Goal: Task Accomplishment & Management: Use online tool/utility

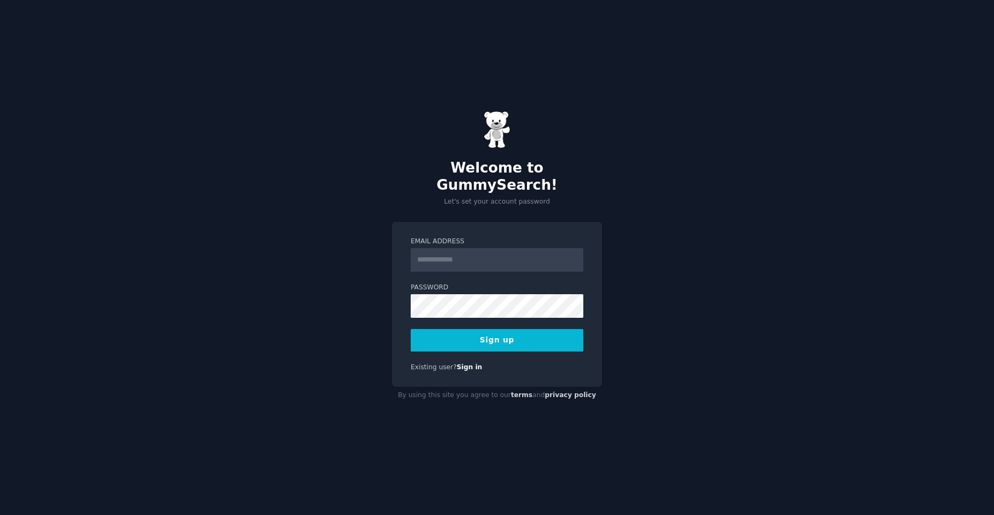
click at [430, 248] on input "Email Address" at bounding box center [497, 260] width 173 height 24
type input "**********"
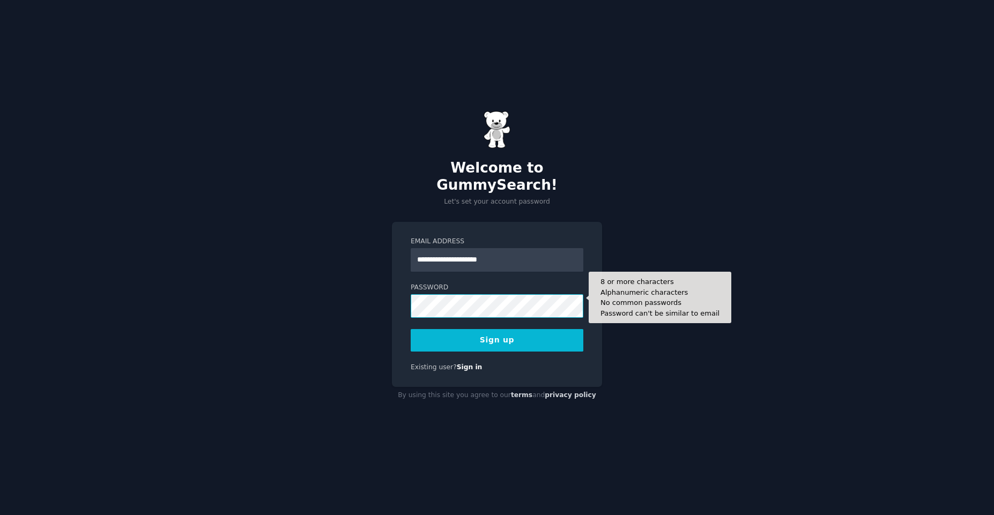
click at [411, 329] on button "Sign up" at bounding box center [497, 340] width 173 height 23
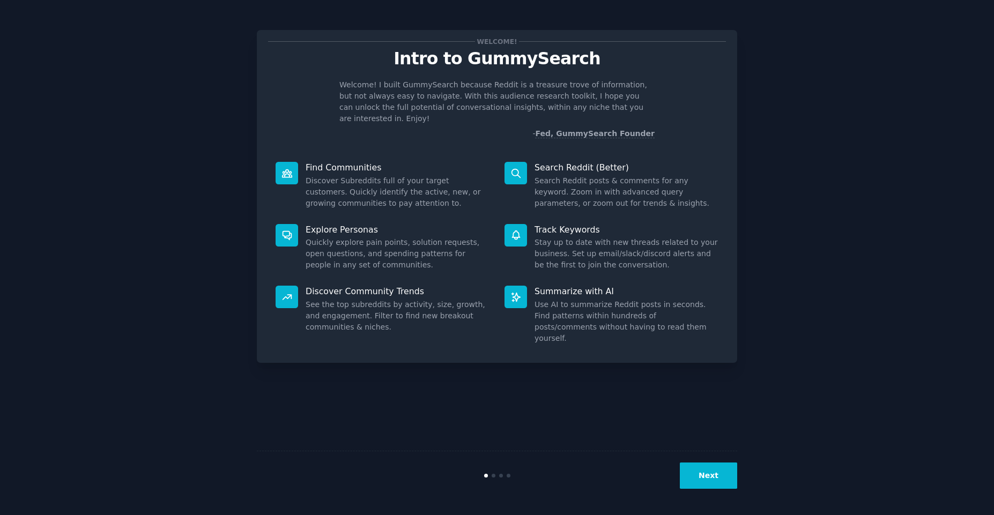
click at [686, 478] on button "Next" at bounding box center [708, 476] width 57 height 26
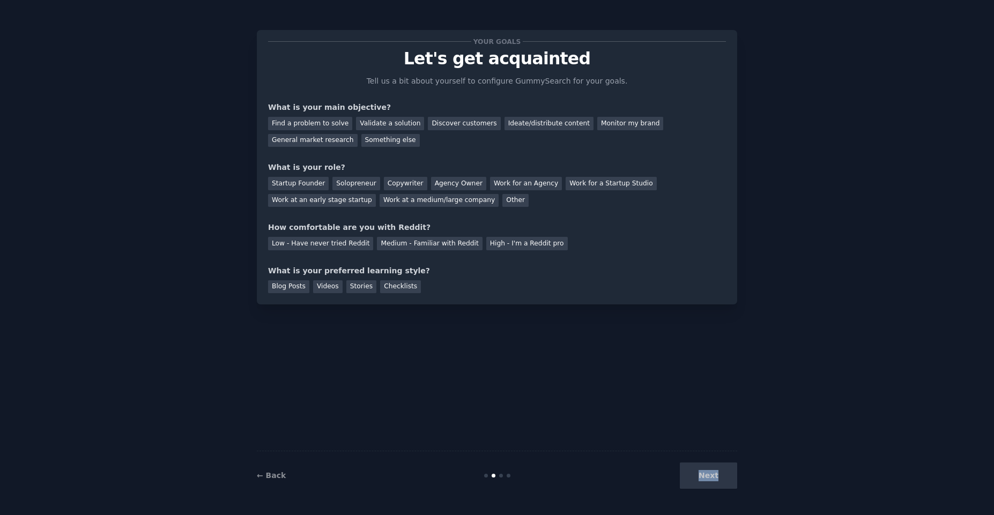
click at [686, 478] on div "Next" at bounding box center [657, 476] width 160 height 26
click at [692, 479] on div "Next" at bounding box center [657, 476] width 160 height 26
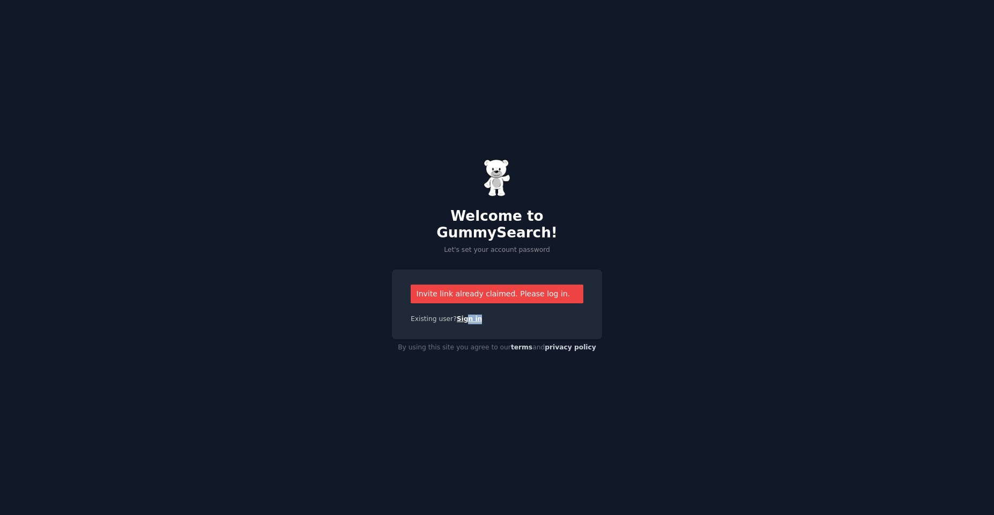
drag, startPoint x: 457, startPoint y: 315, endPoint x: 462, endPoint y: 311, distance: 6.5
click at [462, 311] on div "Invite link already claimed. Please log in. Existing user? Sign in" at bounding box center [497, 305] width 210 height 70
click at [462, 315] on link "Sign in" at bounding box center [470, 319] width 26 height 8
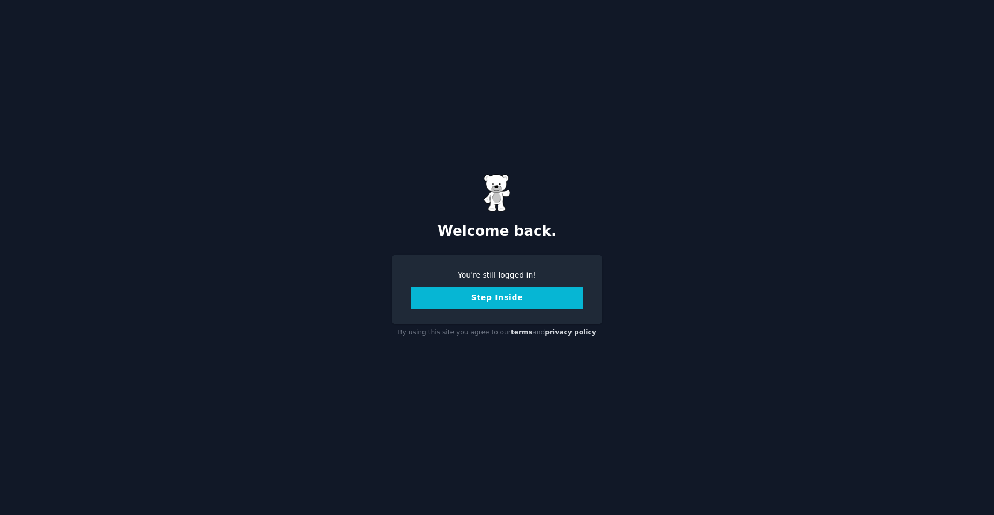
click at [465, 301] on button "Step Inside" at bounding box center [497, 298] width 173 height 23
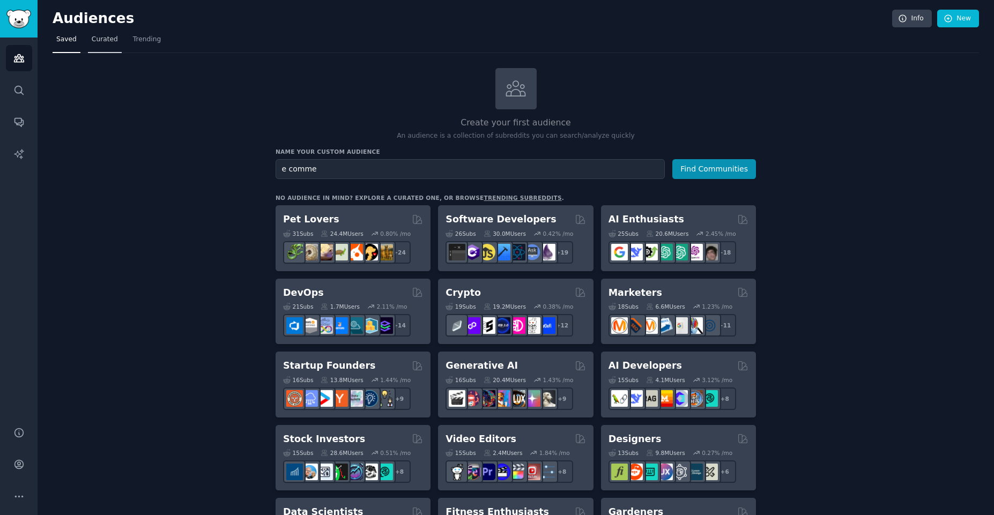
type input "e commer"
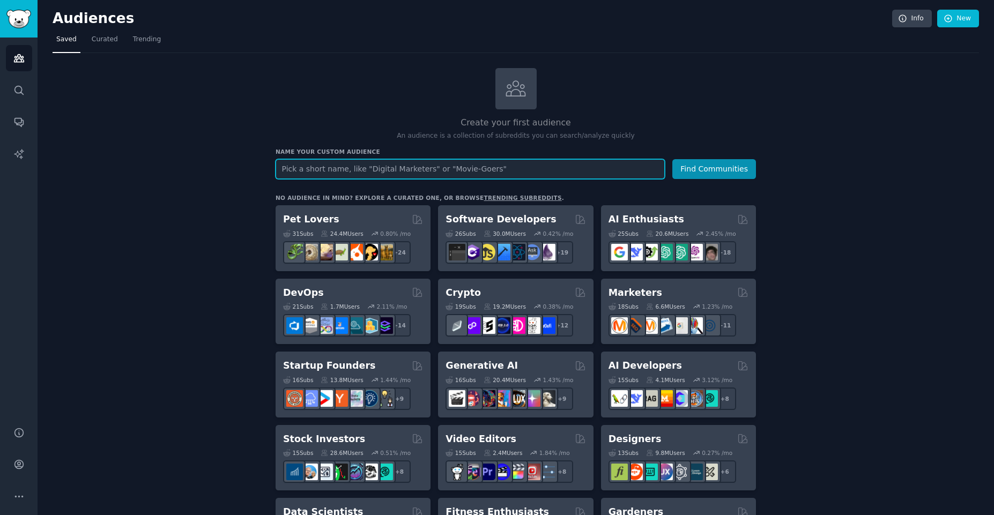
paste input "ecommerce"
type input "ecommerce"
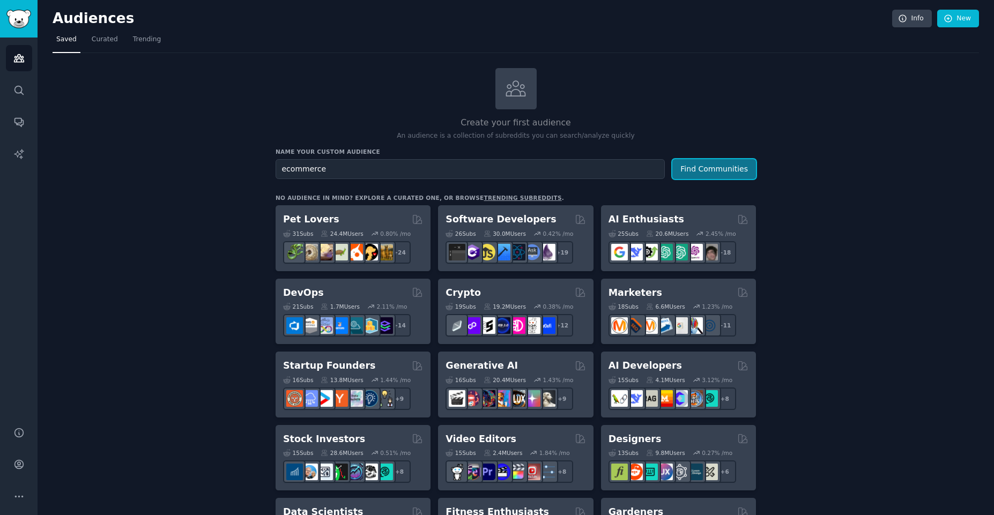
click at [685, 168] on button "Find Communities" at bounding box center [715, 169] width 84 height 20
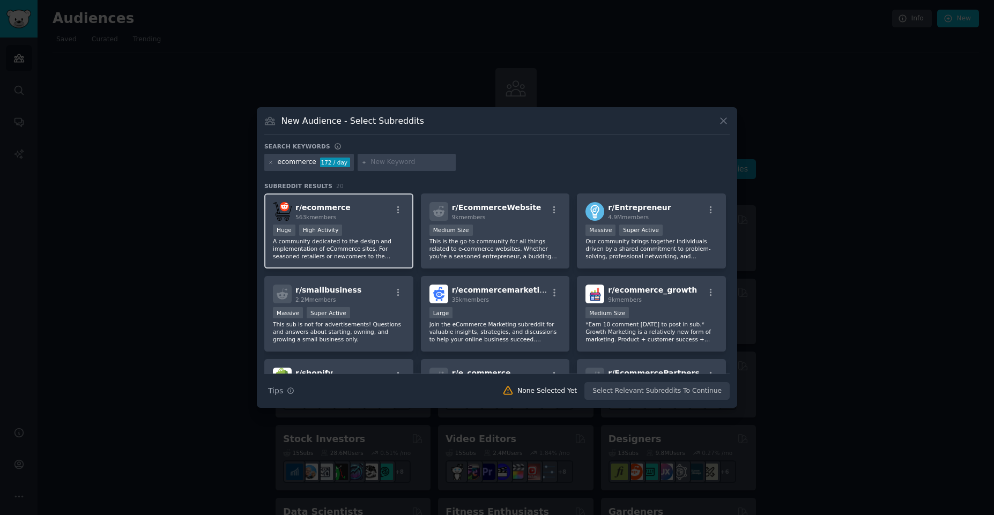
click at [357, 223] on div "r/ ecommerce 563k members Huge High Activity A community dedicated to the desig…" at bounding box center [338, 232] width 149 height 76
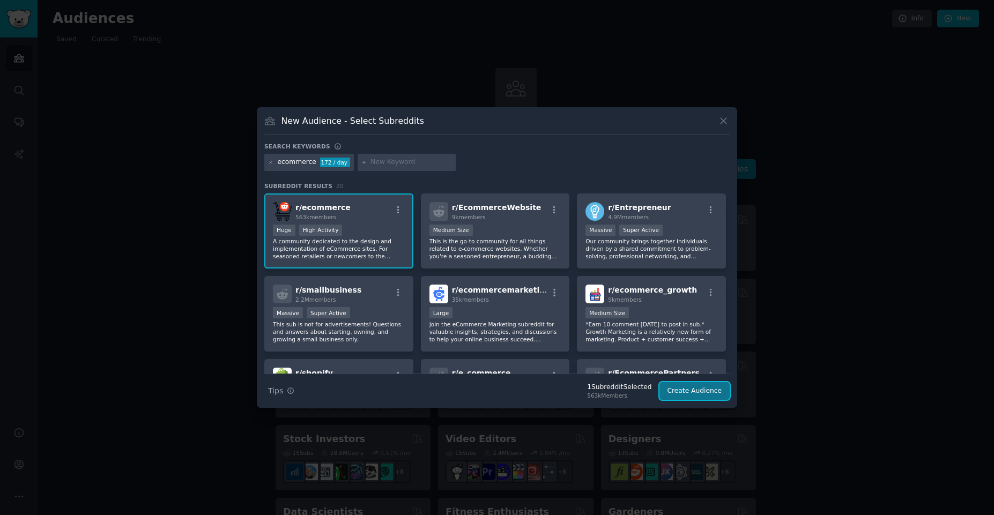
click at [713, 394] on button "Create Audience" at bounding box center [695, 391] width 71 height 18
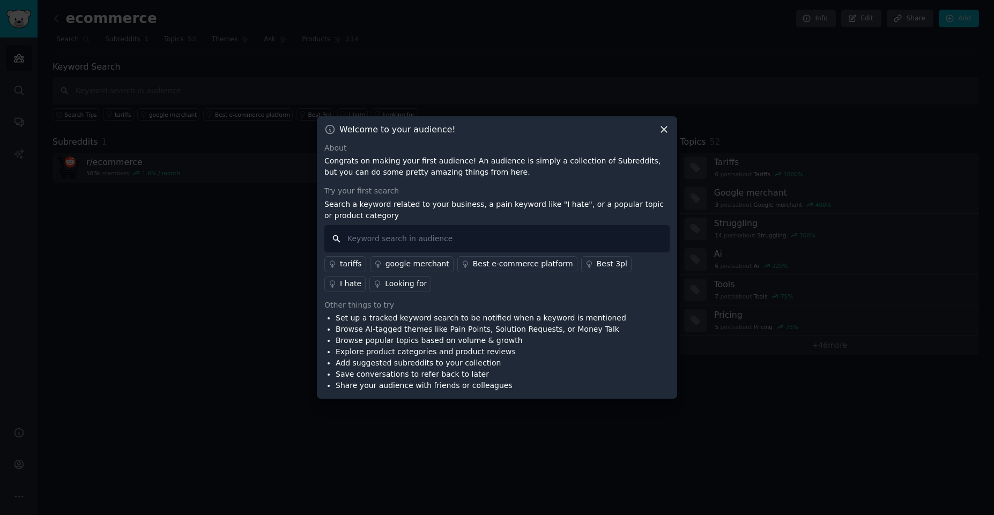
click at [425, 246] on input "text" at bounding box center [496, 238] width 345 height 27
paste input "ecommerce"
type input "ecommerce"
click at [663, 130] on icon at bounding box center [664, 130] width 6 height 6
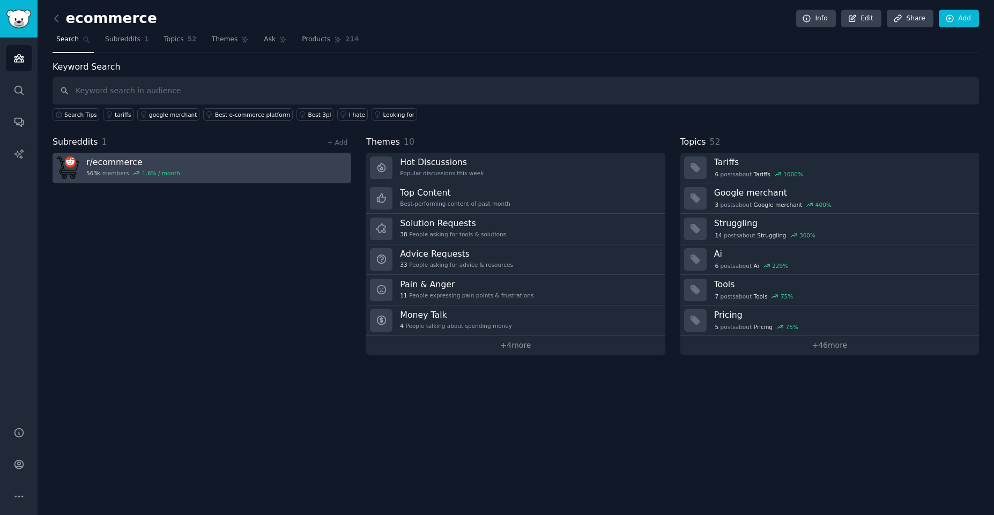
click at [190, 160] on link "r/ ecommerce 563k members 1.6 % / month" at bounding box center [202, 168] width 299 height 31
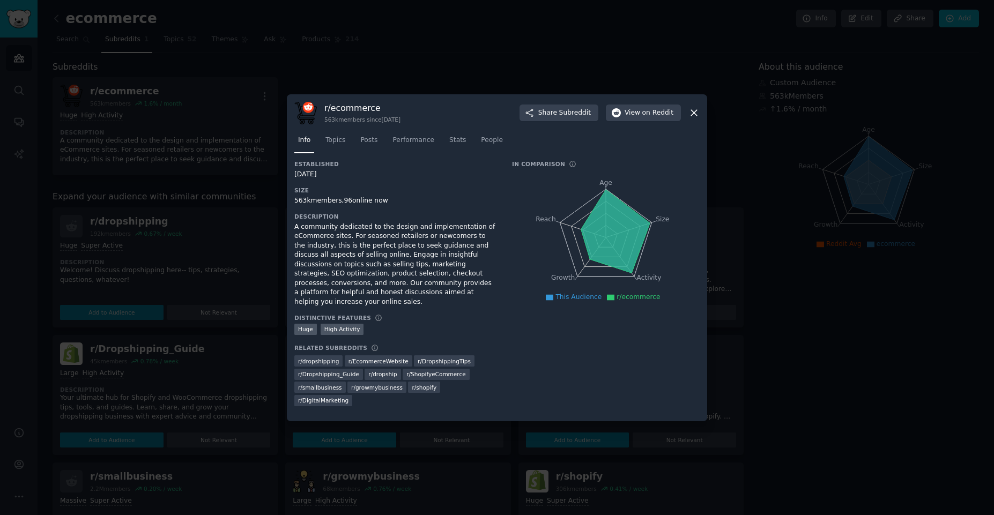
click at [694, 119] on icon at bounding box center [694, 112] width 11 height 11
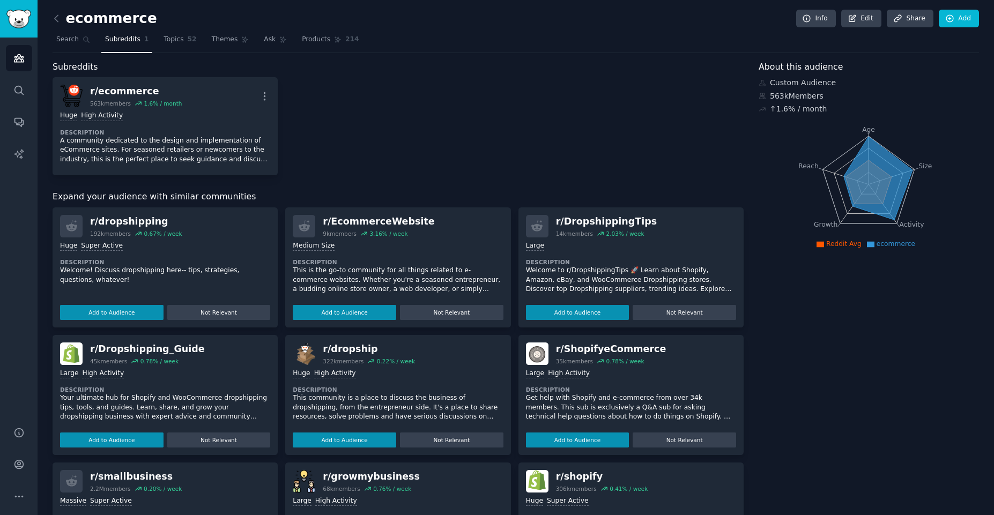
click at [359, 159] on div "r/ ecommerce 563k members 1.6 % / month More Huge High Activity Description A c…" at bounding box center [398, 126] width 691 height 98
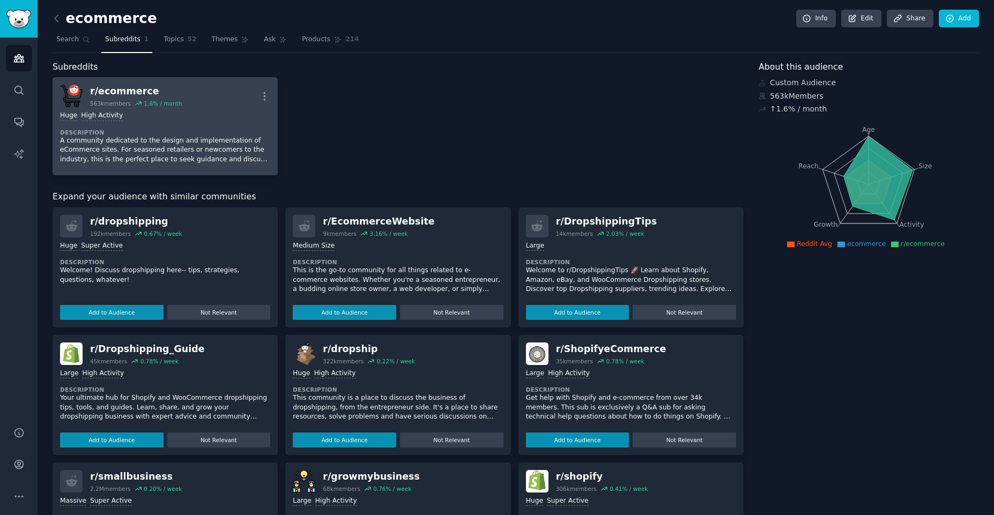
click at [230, 106] on div "r/ ecommerce 563k members 1.6 % / month More" at bounding box center [165, 96] width 210 height 23
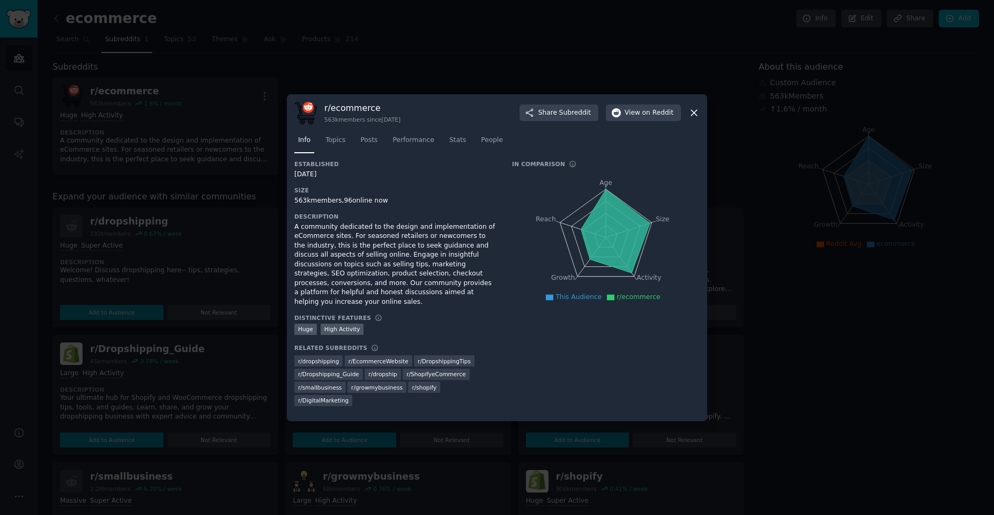
click at [696, 119] on icon at bounding box center [694, 112] width 11 height 11
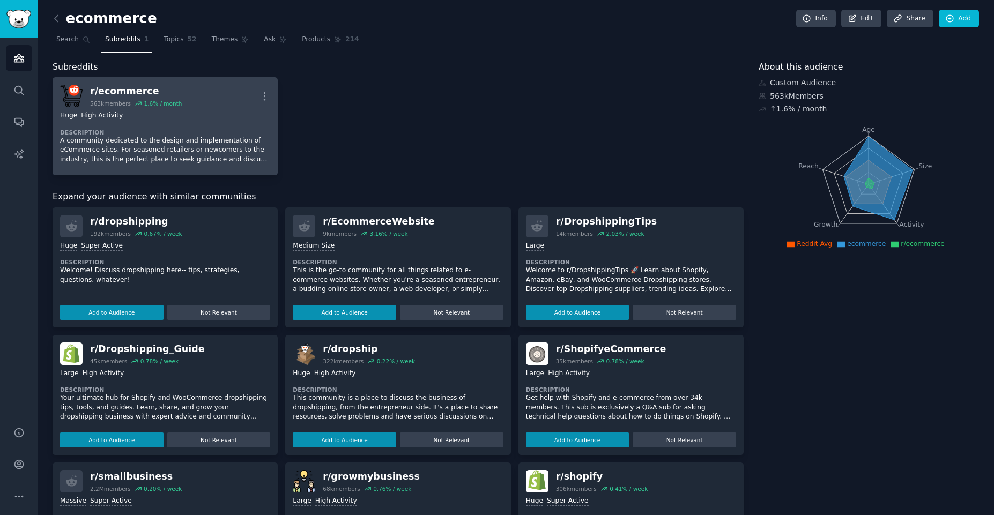
click at [203, 125] on div "Huge High Activity Description A community dedicated to the design and implemen…" at bounding box center [165, 137] width 210 height 61
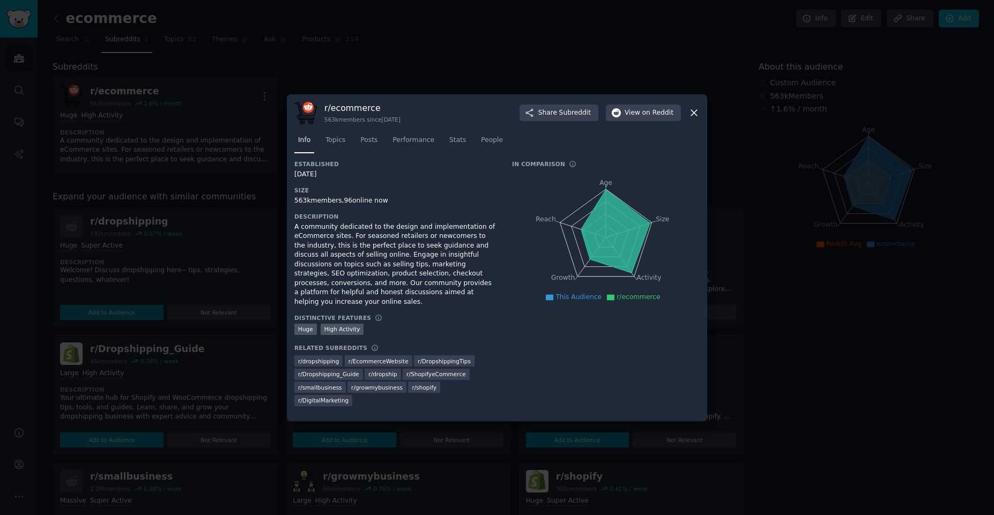
drag, startPoint x: 693, startPoint y: 126, endPoint x: 675, endPoint y: 121, distance: 18.9
click at [692, 116] on icon at bounding box center [694, 113] width 6 height 6
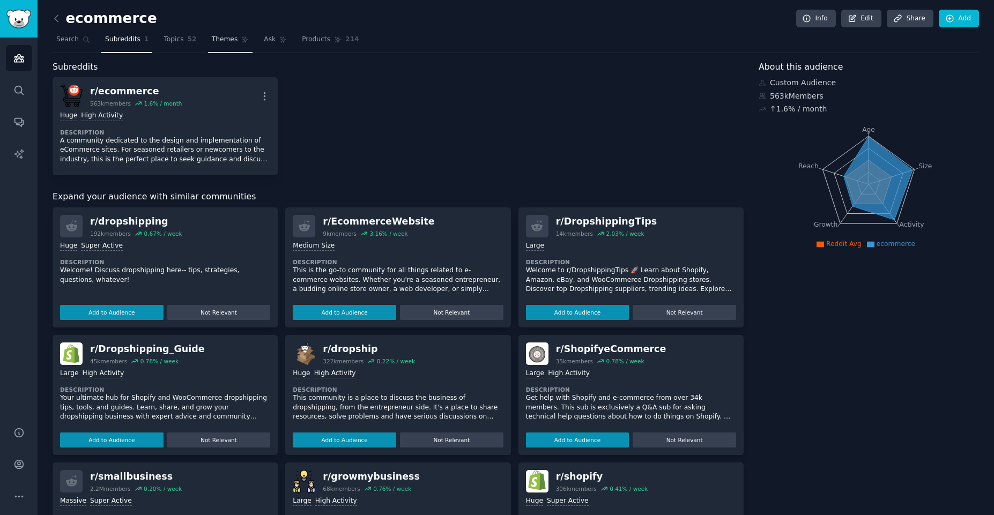
click at [221, 43] on span "Themes" at bounding box center [225, 40] width 26 height 10
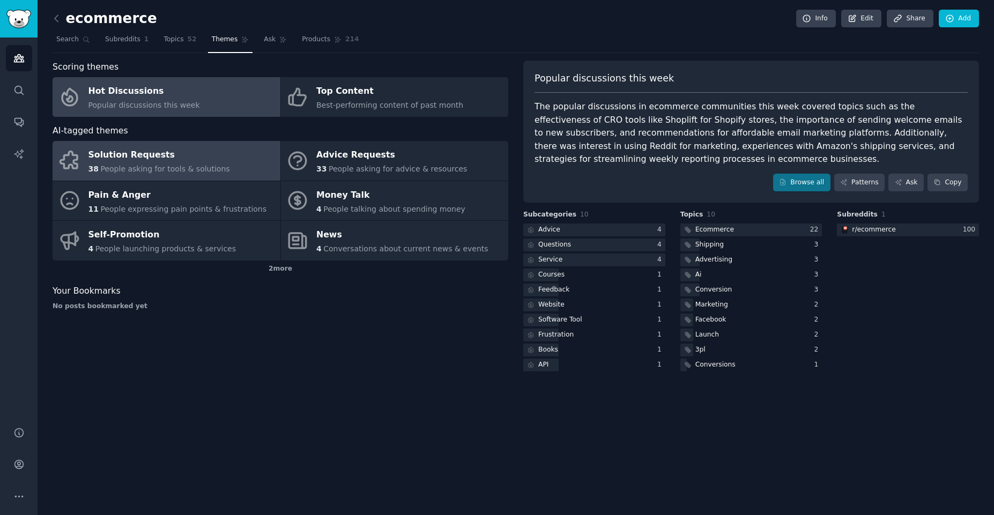
click at [222, 158] on link "Solution Requests 38 People asking for tools & solutions" at bounding box center [167, 161] width 228 height 40
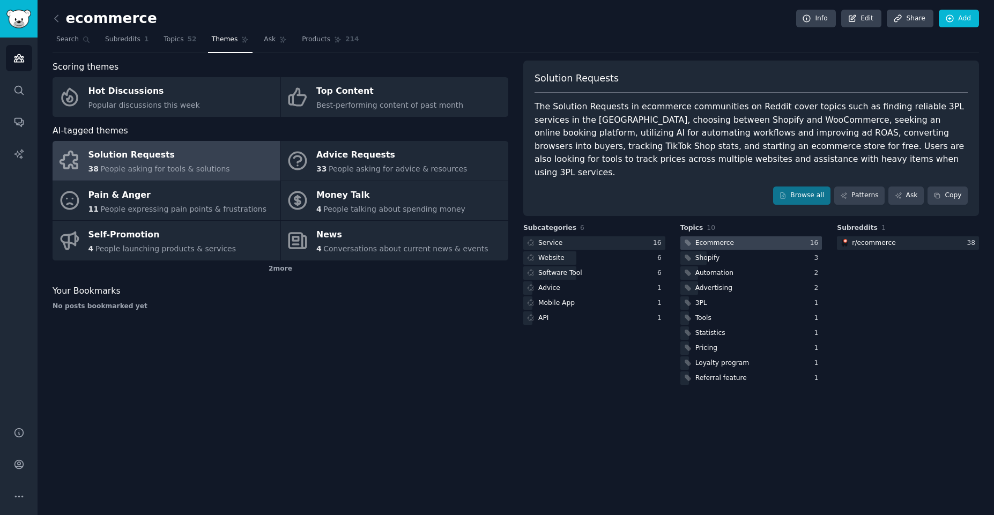
click at [724, 237] on div "Ecommerce" at bounding box center [709, 243] width 56 height 13
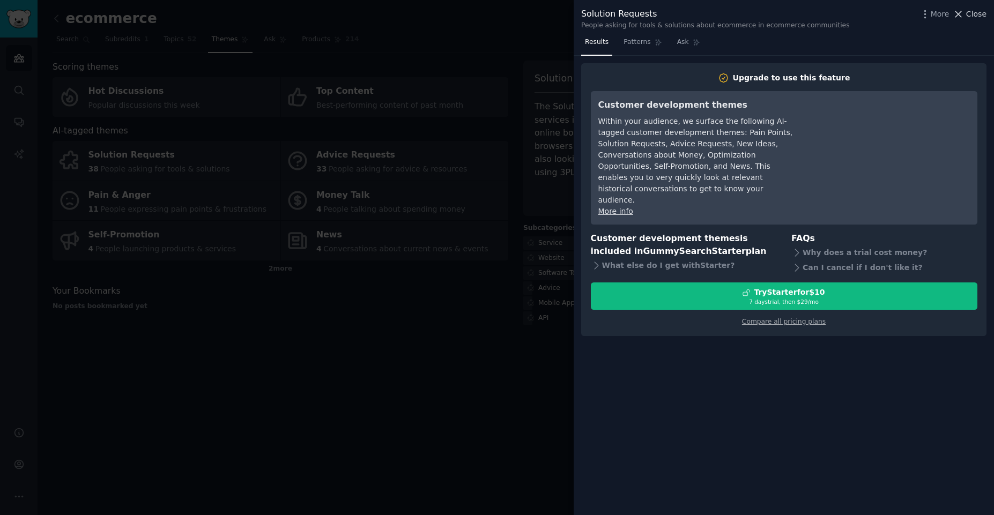
click at [977, 11] on span "Close" at bounding box center [976, 14] width 20 height 11
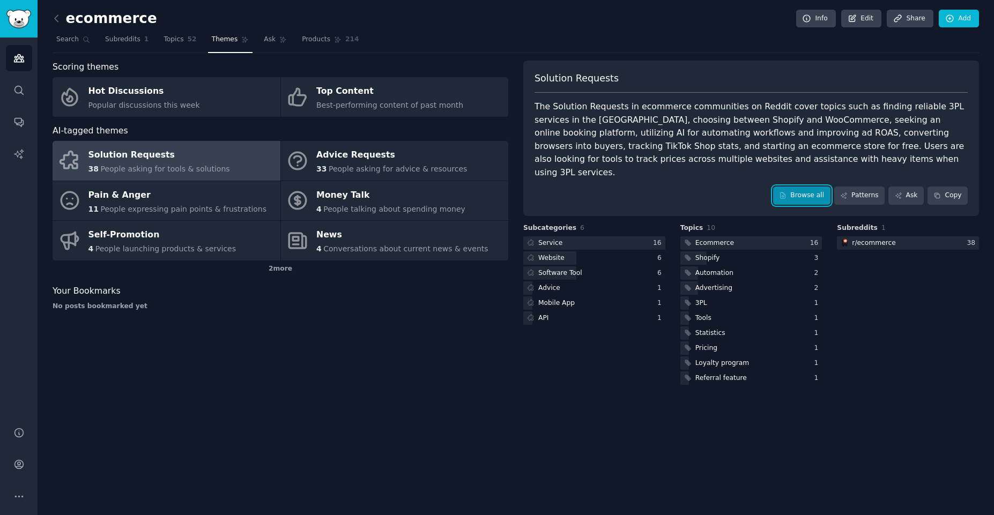
click at [803, 187] on link "Browse all" at bounding box center [801, 196] width 57 height 18
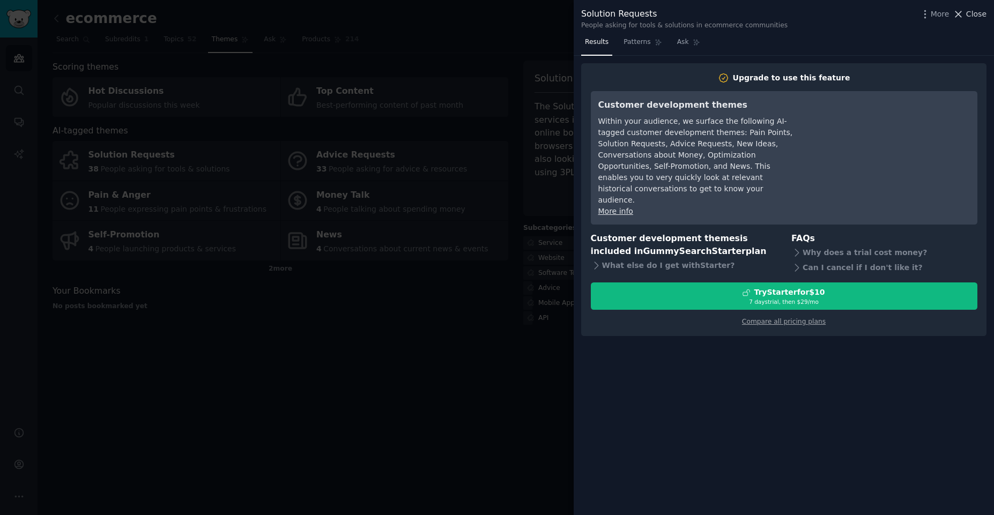
click at [969, 10] on span "Close" at bounding box center [976, 14] width 20 height 11
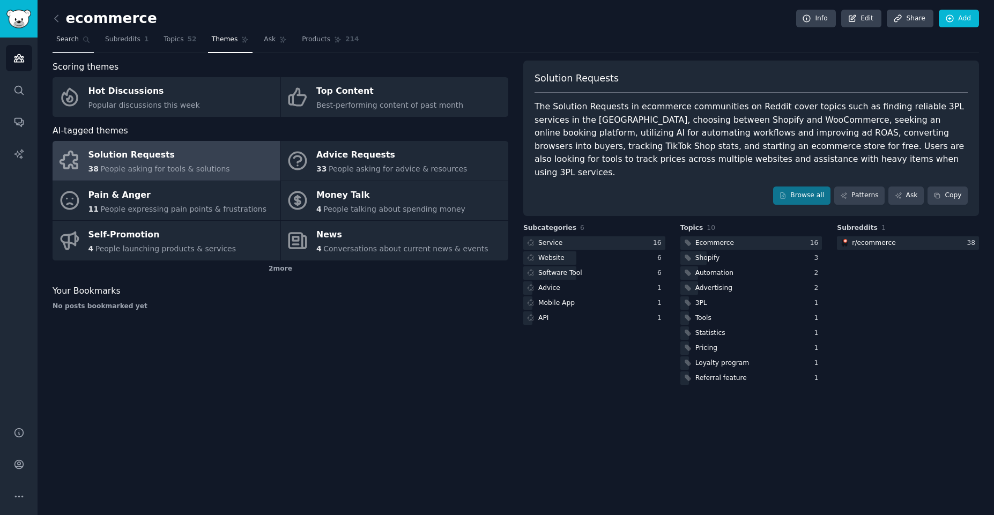
click at [70, 36] on span "Search" at bounding box center [67, 40] width 23 height 10
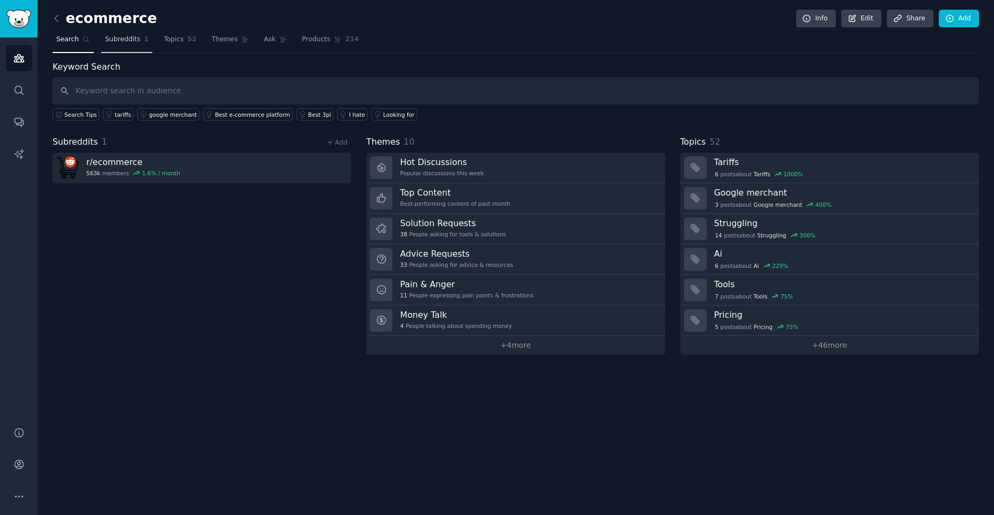
click at [105, 38] on span "Subreddits" at bounding box center [122, 40] width 35 height 10
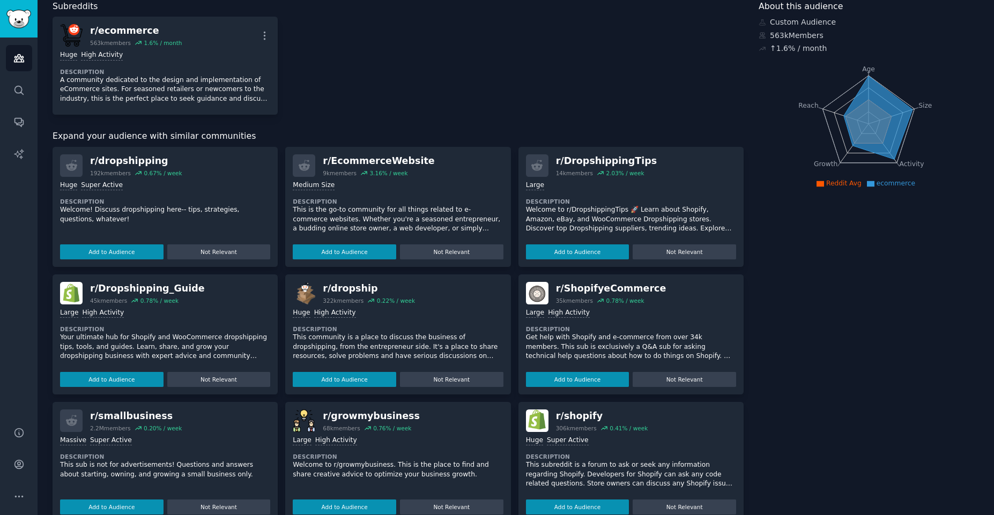
scroll to position [193, 0]
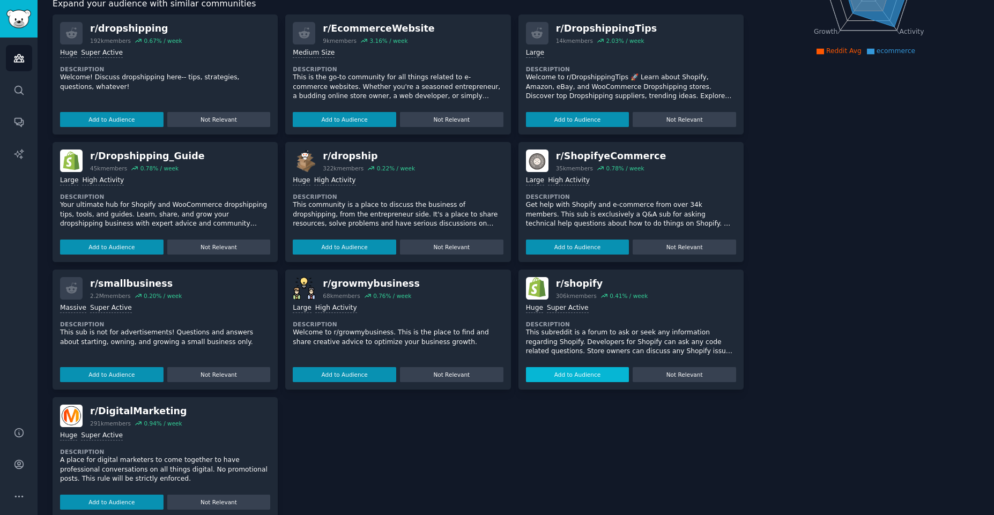
click at [562, 371] on button "Add to Audience" at bounding box center [578, 374] width 104 height 15
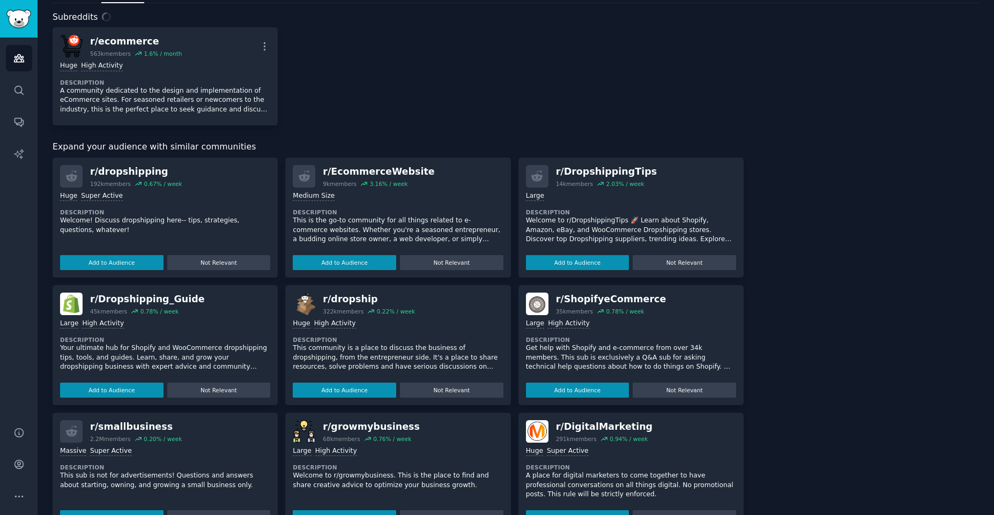
scroll to position [0, 0]
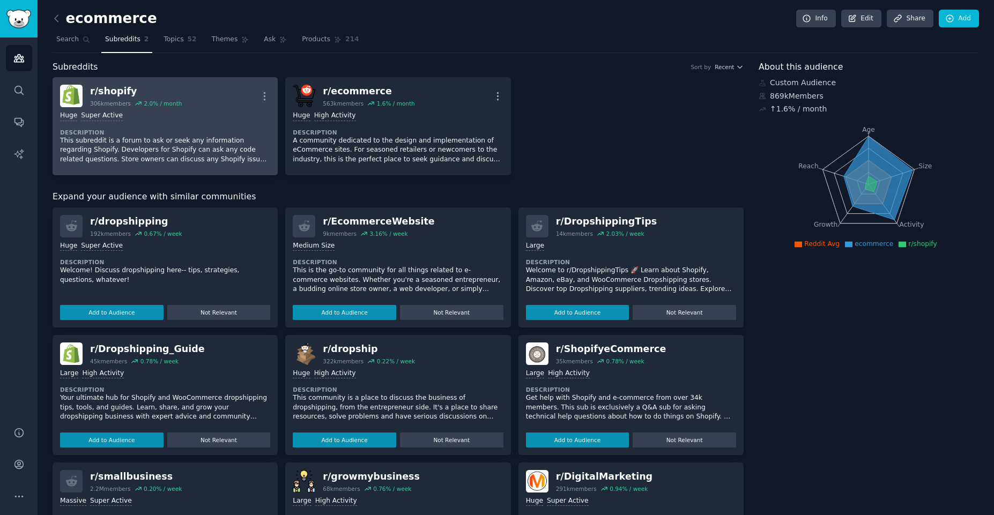
click at [169, 97] on div "r/ shopify" at bounding box center [136, 91] width 92 height 13
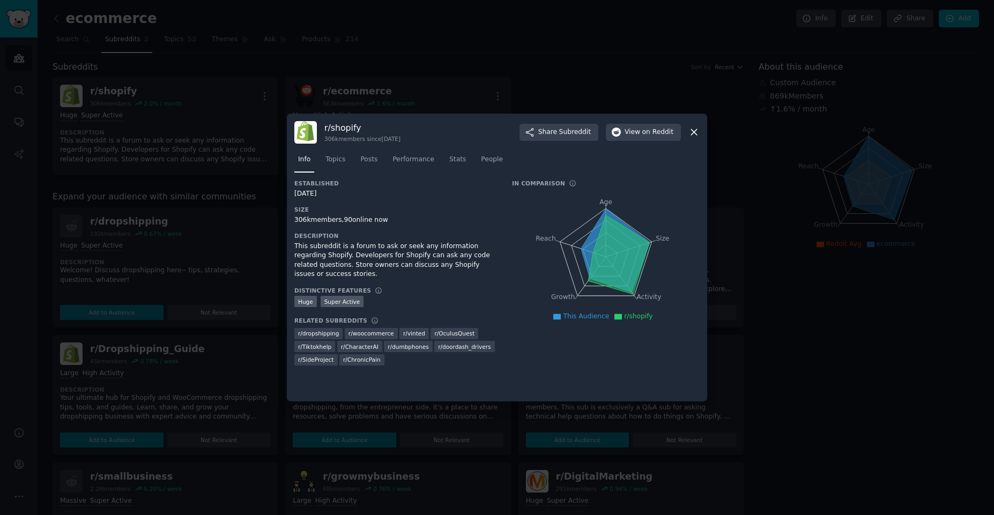
click at [698, 130] on icon at bounding box center [694, 132] width 11 height 11
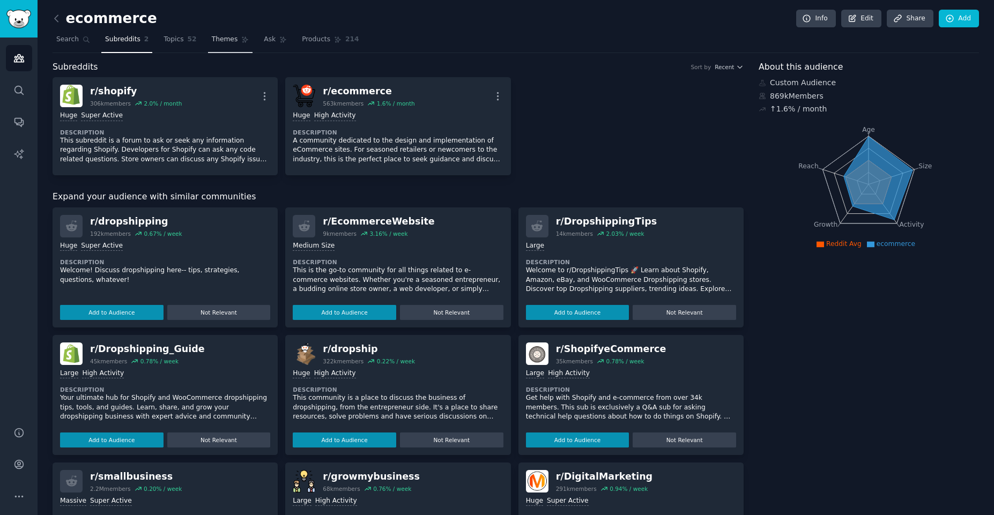
click at [228, 43] on link "Themes" at bounding box center [230, 42] width 45 height 22
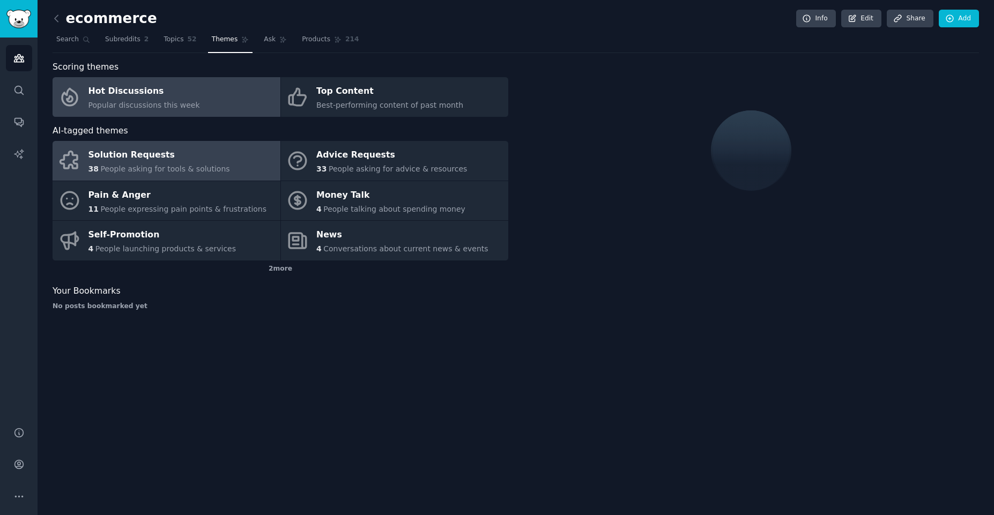
click at [192, 165] on span "People asking for tools & solutions" at bounding box center [164, 169] width 129 height 9
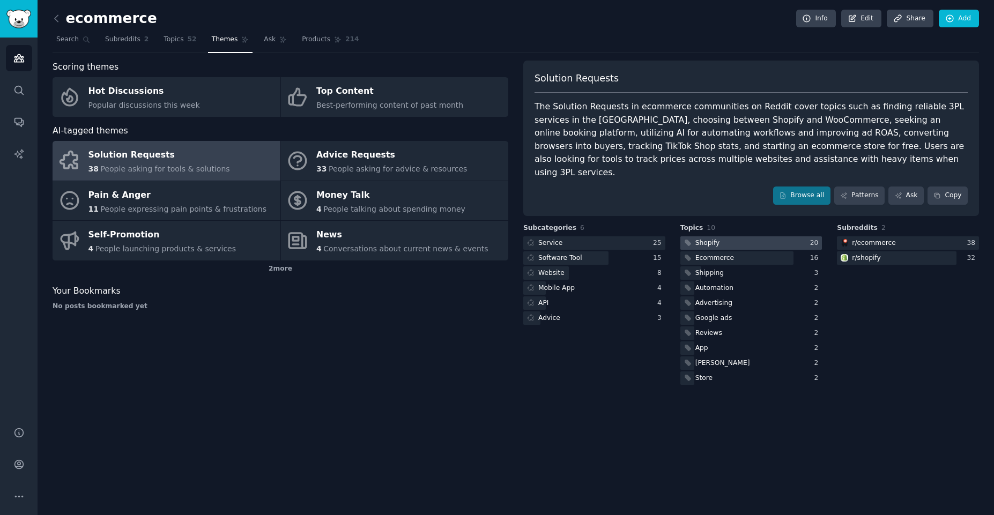
click at [736, 237] on div at bounding box center [752, 243] width 142 height 13
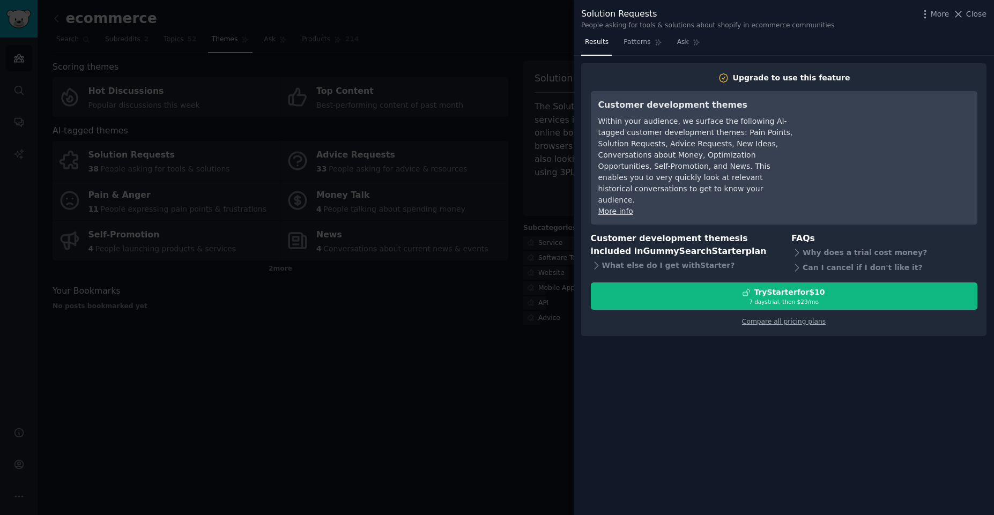
click at [538, 366] on div at bounding box center [497, 257] width 994 height 515
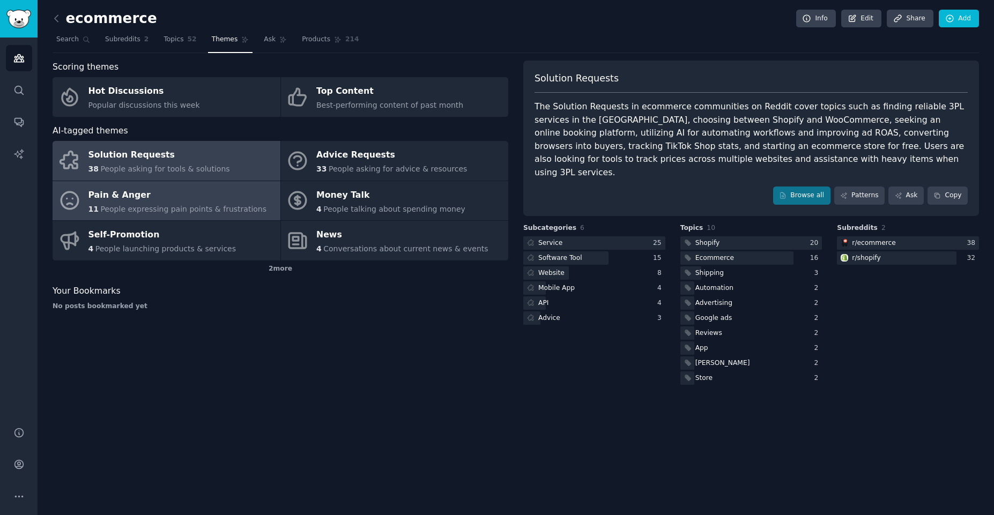
click at [147, 206] on span "People expressing pain points & frustrations" at bounding box center [183, 209] width 166 height 9
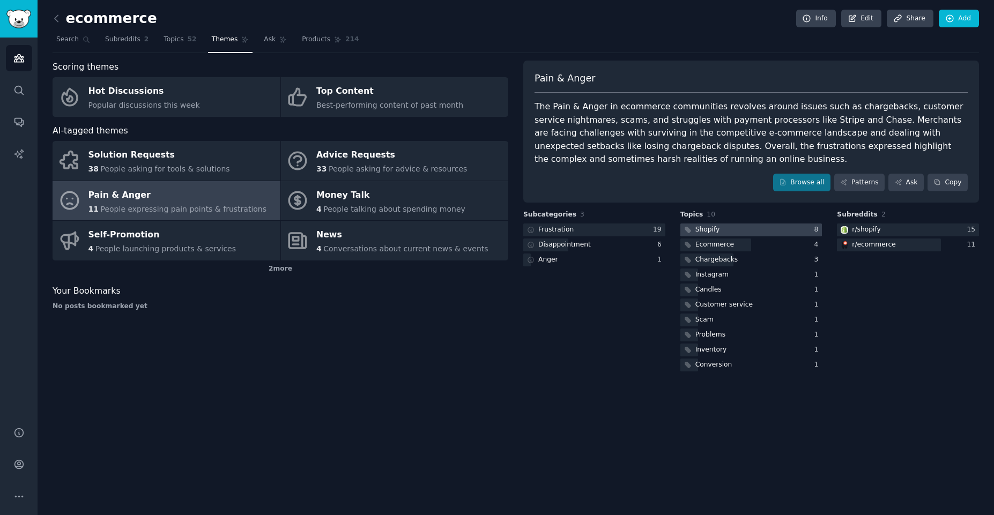
click at [720, 234] on div at bounding box center [752, 230] width 142 height 13
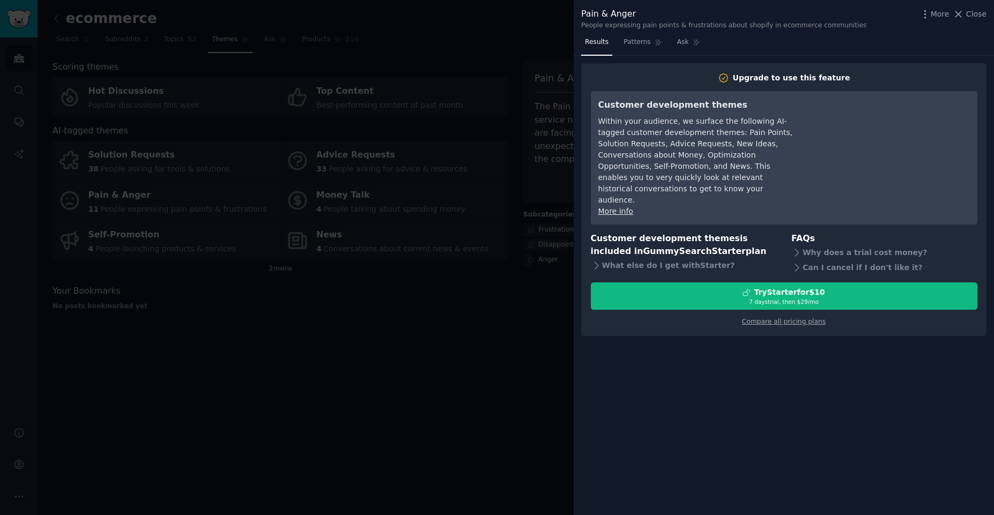
click at [476, 359] on div at bounding box center [497, 257] width 994 height 515
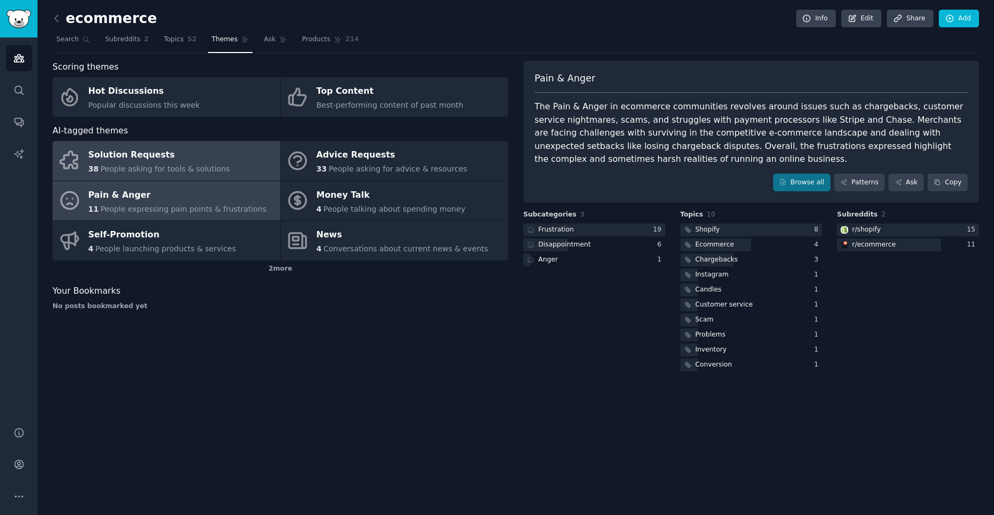
click at [156, 158] on div "Solution Requests" at bounding box center [159, 155] width 142 height 17
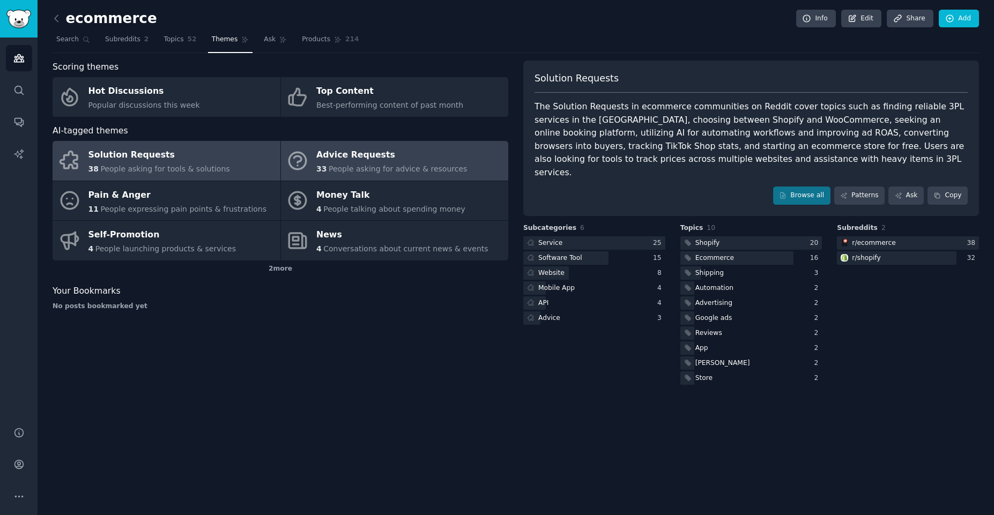
click at [376, 170] on span "People asking for advice & resources" at bounding box center [398, 169] width 138 height 9
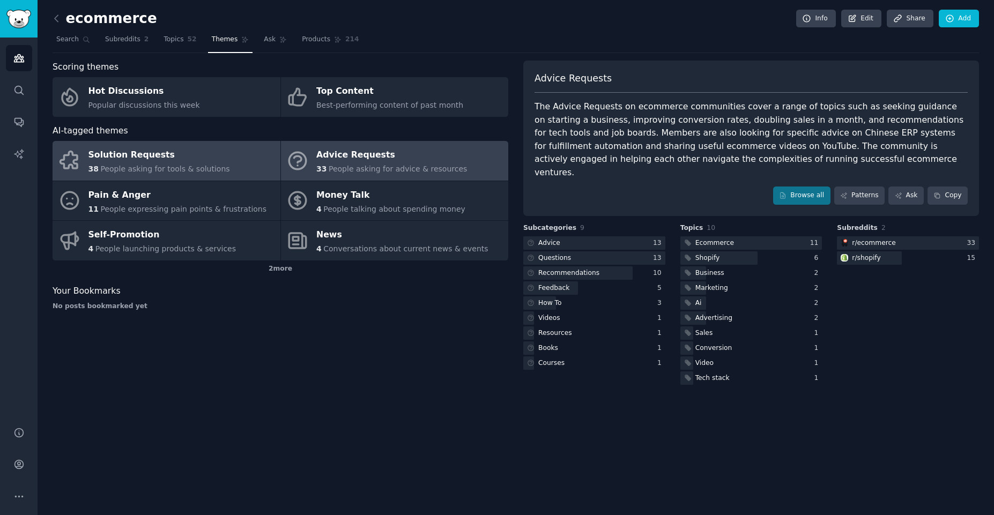
click at [136, 169] on span "People asking for tools & solutions" at bounding box center [164, 169] width 129 height 9
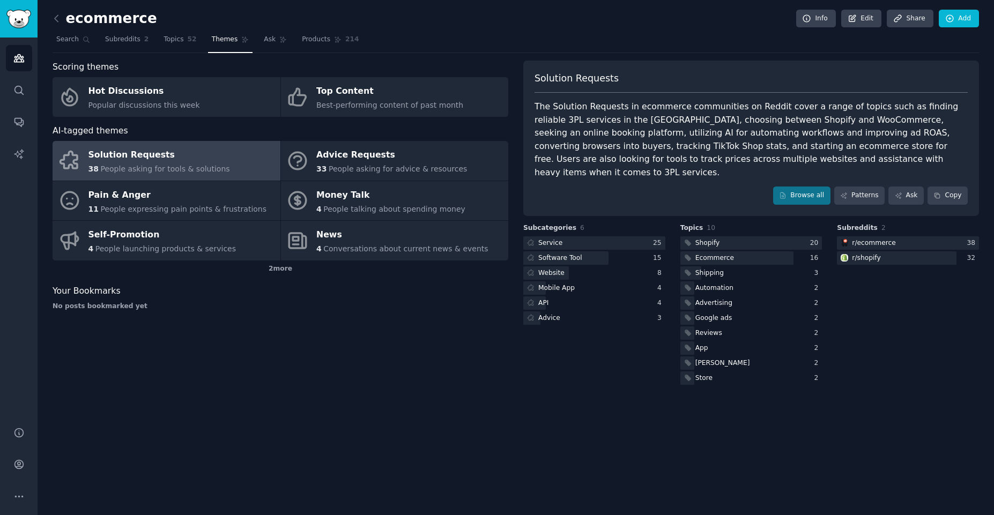
click at [737, 137] on div "The Solution Requests in ecommerce communities on Reddit cover a range of topic…" at bounding box center [751, 139] width 433 height 79
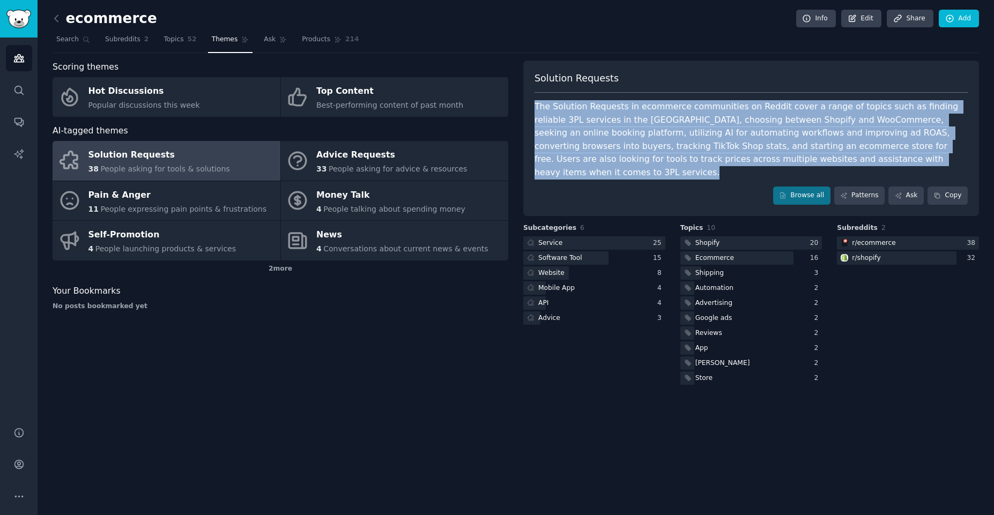
click at [737, 137] on div "The Solution Requests in ecommerce communities on Reddit cover a range of topic…" at bounding box center [751, 139] width 433 height 79
click at [788, 144] on div "The Solution Requests in ecommerce communities on Reddit cover a range of topic…" at bounding box center [751, 139] width 433 height 79
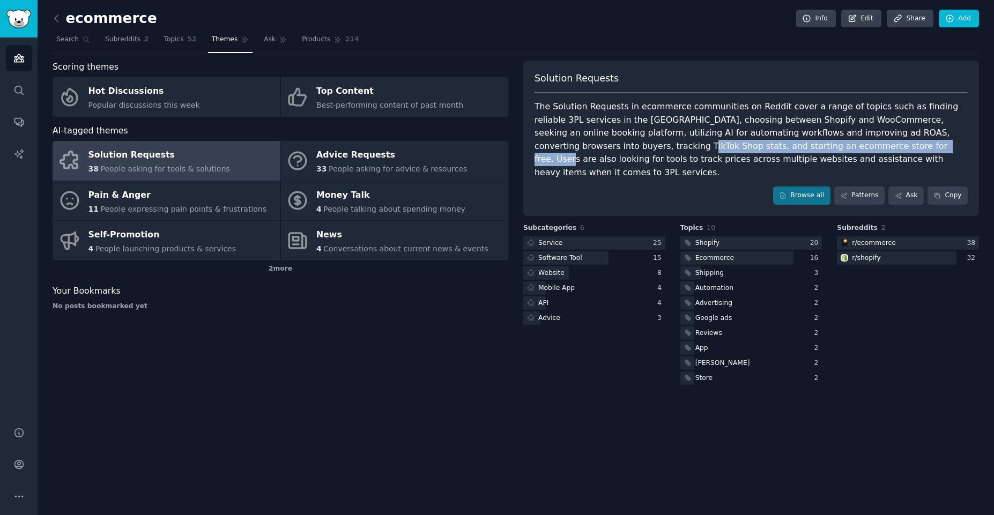
drag, startPoint x: 535, startPoint y: 146, endPoint x: 776, endPoint y: 152, distance: 240.9
click at [776, 152] on div "The Solution Requests in ecommerce communities on Reddit cover a range of topic…" at bounding box center [751, 139] width 433 height 79
click at [676, 150] on div "The Solution Requests in ecommerce communities on Reddit cover a range of topic…" at bounding box center [751, 139] width 433 height 79
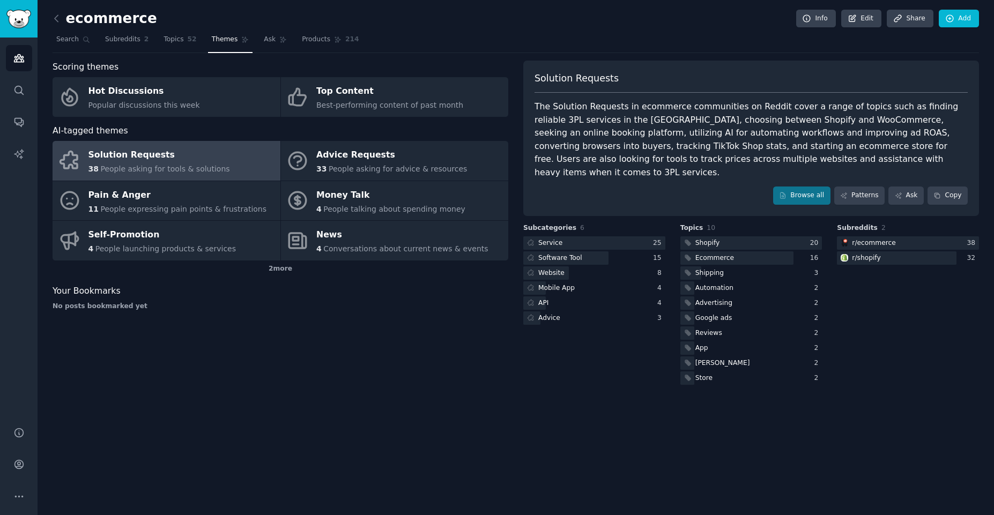
click at [634, 163] on div "The Solution Requests in ecommerce communities on Reddit cover a range of topic…" at bounding box center [751, 139] width 433 height 79
click at [602, 161] on div "The Solution Requests in ecommerce communities on Reddit cover a range of topic…" at bounding box center [751, 139] width 433 height 79
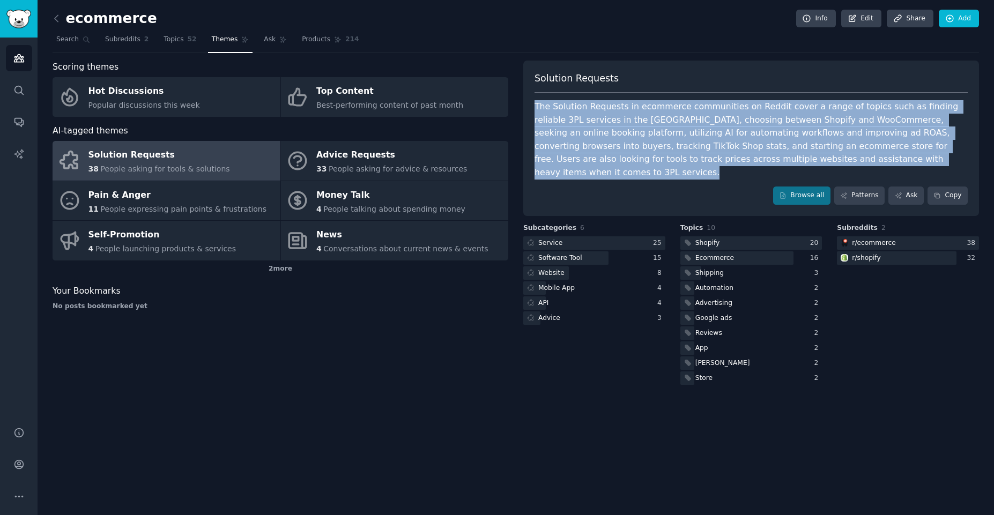
click at [602, 161] on div "The Solution Requests in ecommerce communities on Reddit cover a range of topic…" at bounding box center [751, 139] width 433 height 79
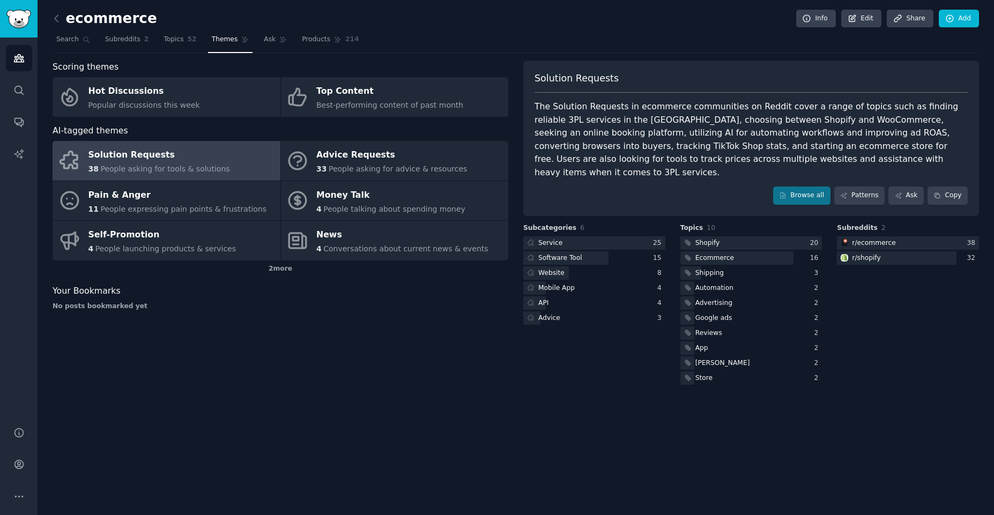
click at [606, 163] on div "The Solution Requests in ecommerce communities on Reddit cover a range of topic…" at bounding box center [751, 139] width 433 height 79
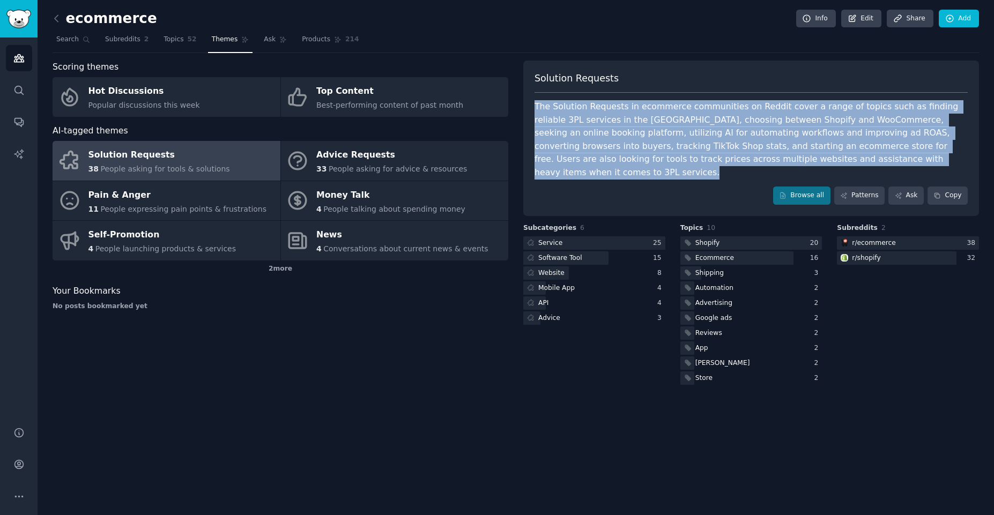
click at [606, 163] on div "The Solution Requests in ecommerce communities on Reddit cover a range of topic…" at bounding box center [751, 139] width 433 height 79
click at [79, 43] on link "Search" at bounding box center [73, 42] width 41 height 22
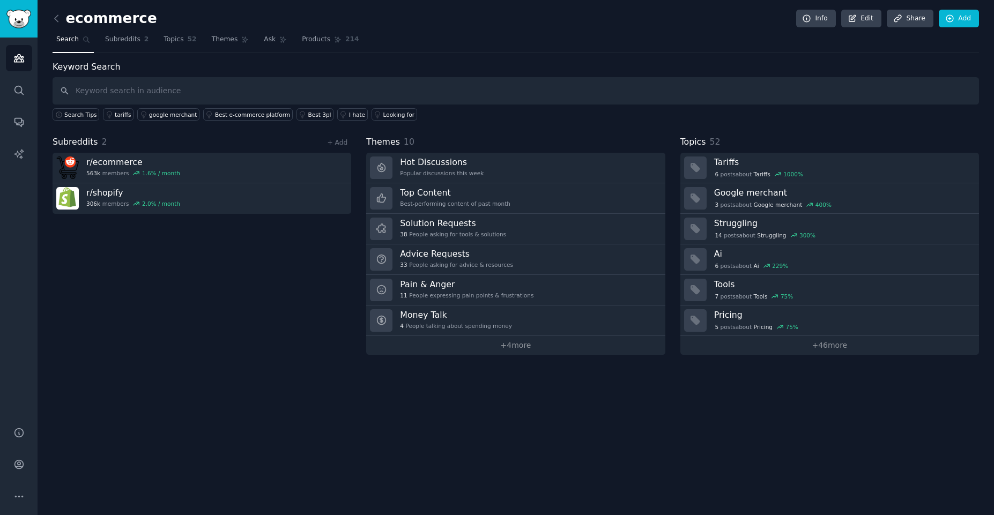
click at [183, 322] on div "Subreddits 2 + Add r/ ecommerce 563k members 1.6 % / month r/ shopify 306k memb…" at bounding box center [202, 245] width 299 height 219
click at [50, 20] on div "ecommerce Info Edit Share Add Search Subreddits 2 Topics 52 Themes Ask Products…" at bounding box center [516, 257] width 957 height 515
click at [60, 17] on icon at bounding box center [56, 18] width 11 height 11
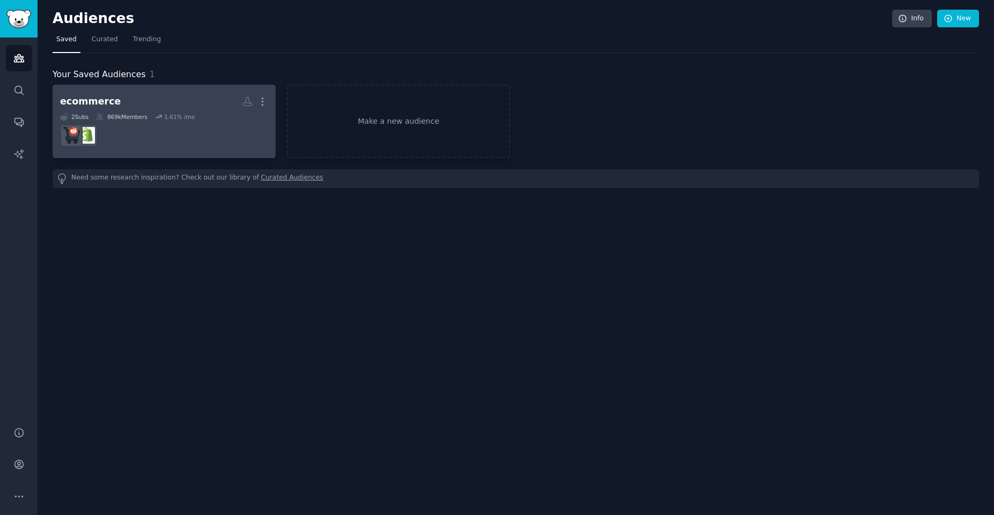
click at [188, 134] on dd at bounding box center [164, 136] width 208 height 30
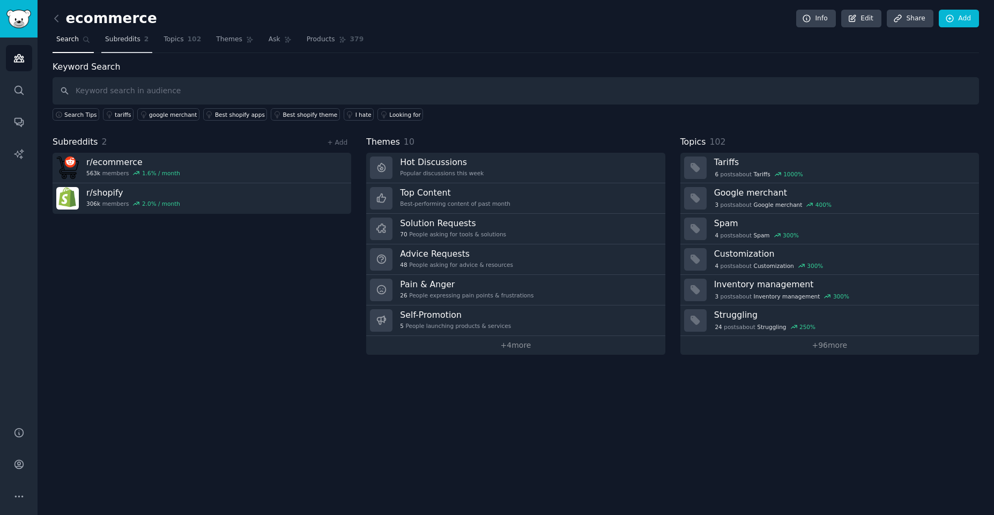
click at [123, 41] on span "Subreddits" at bounding box center [122, 40] width 35 height 10
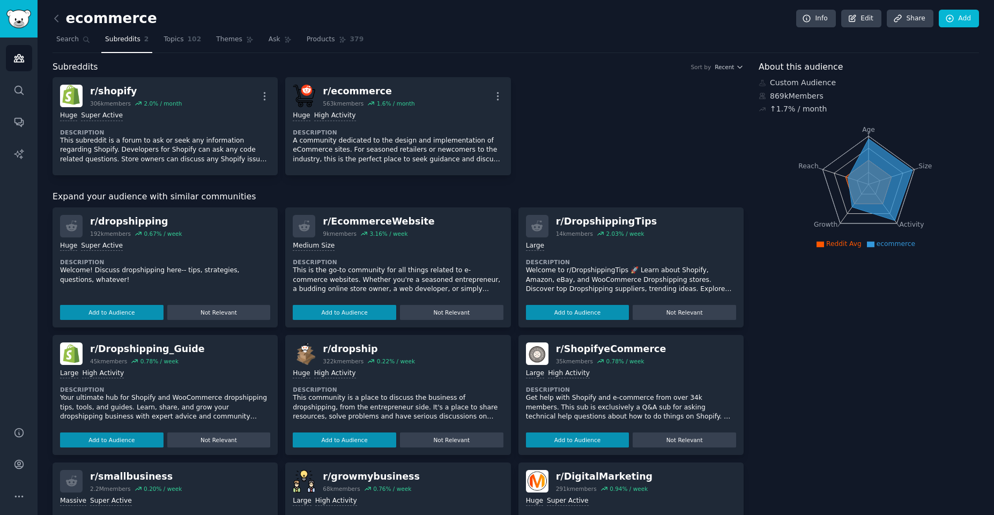
click at [195, 196] on span "Expand your audience with similar communities" at bounding box center [154, 196] width 203 height 13
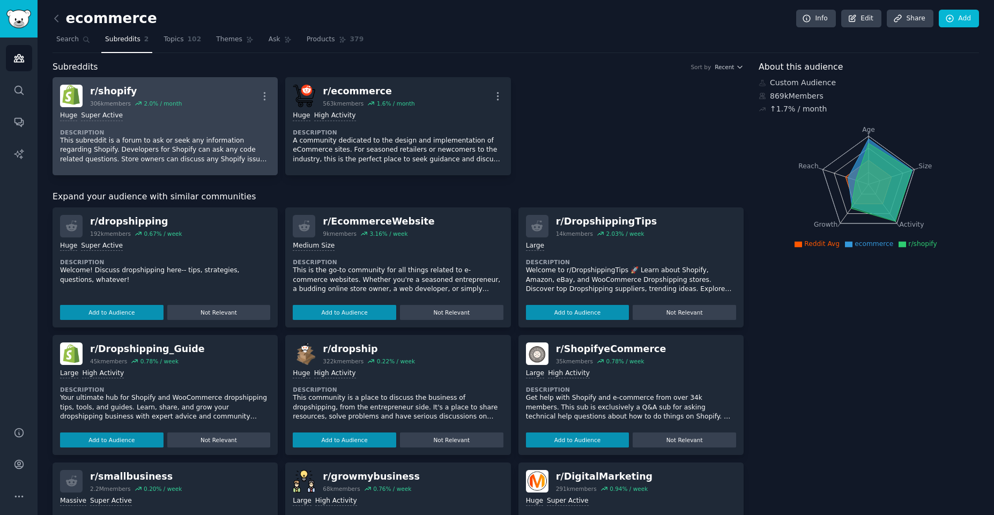
click at [176, 131] on dt "Description" at bounding box center [165, 133] width 210 height 8
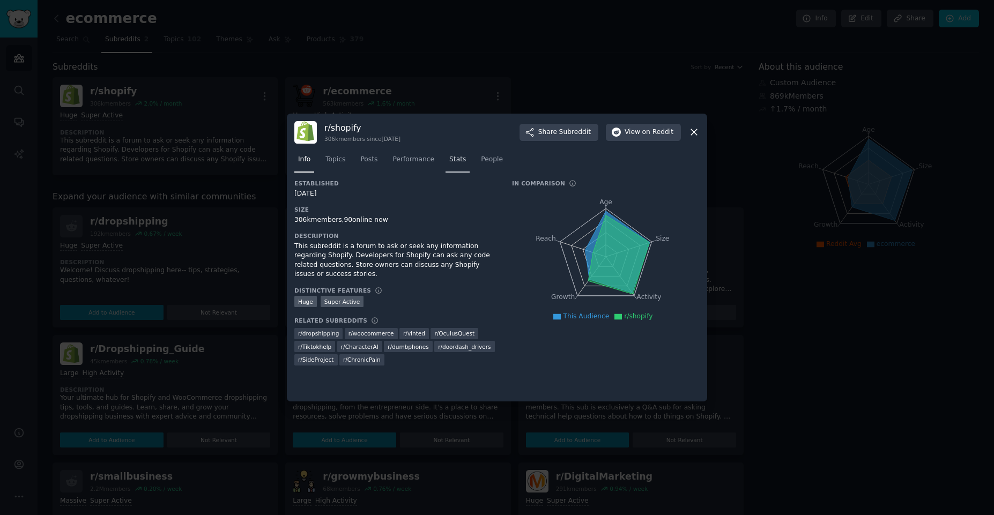
click at [449, 163] on span "Stats" at bounding box center [457, 160] width 17 height 10
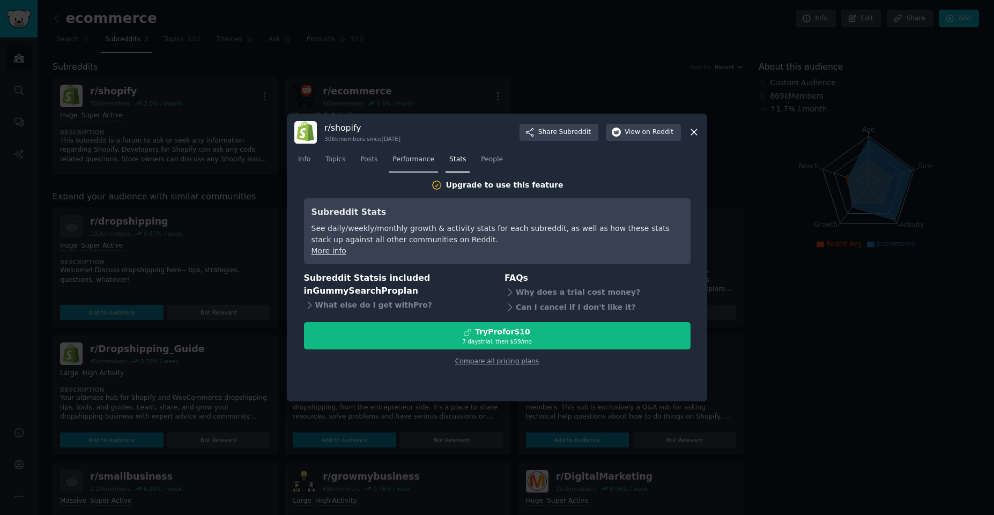
click at [415, 163] on span "Performance" at bounding box center [414, 160] width 42 height 10
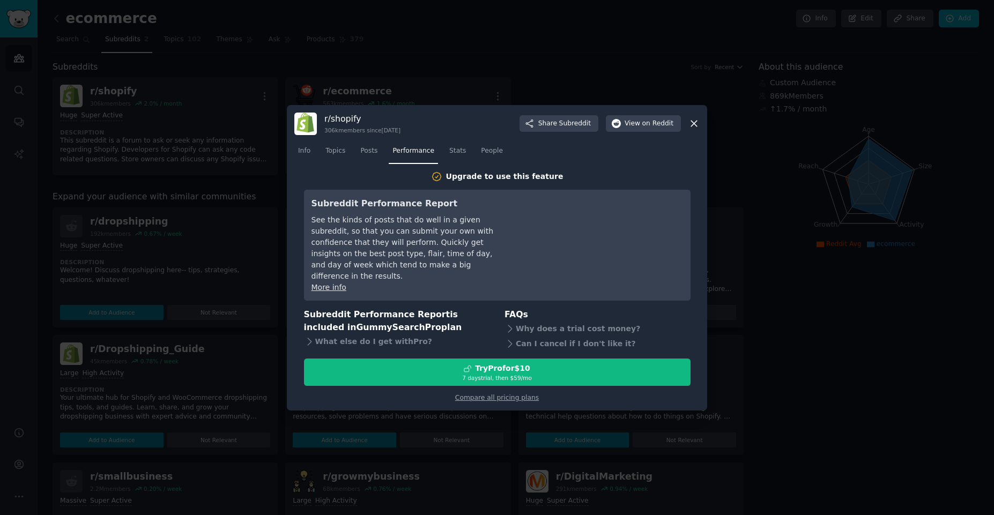
click at [351, 159] on nav "Info Topics Posts Performance Stats People" at bounding box center [496, 154] width 405 height 22
click at [364, 156] on span "Posts" at bounding box center [368, 151] width 17 height 10
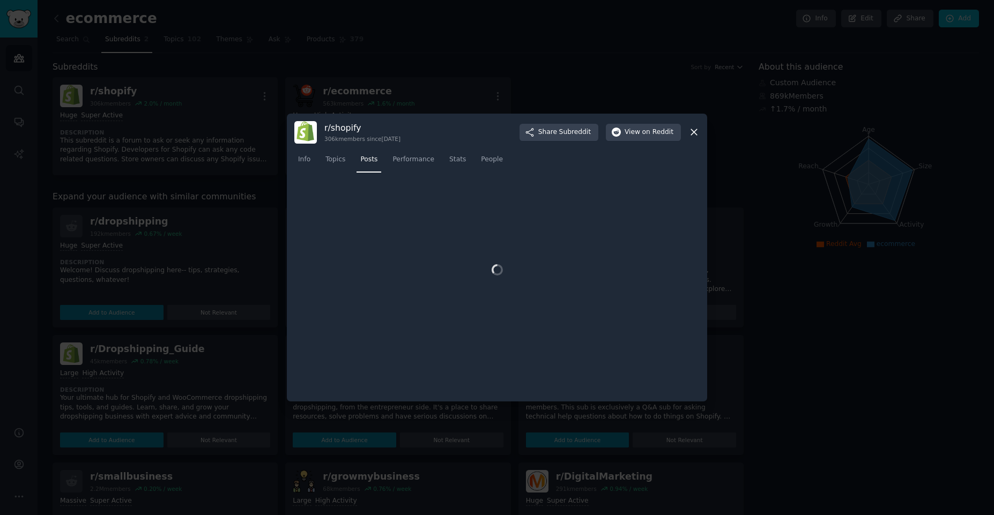
click at [315, 162] on nav "Info Topics Posts Performance Stats People" at bounding box center [496, 162] width 405 height 22
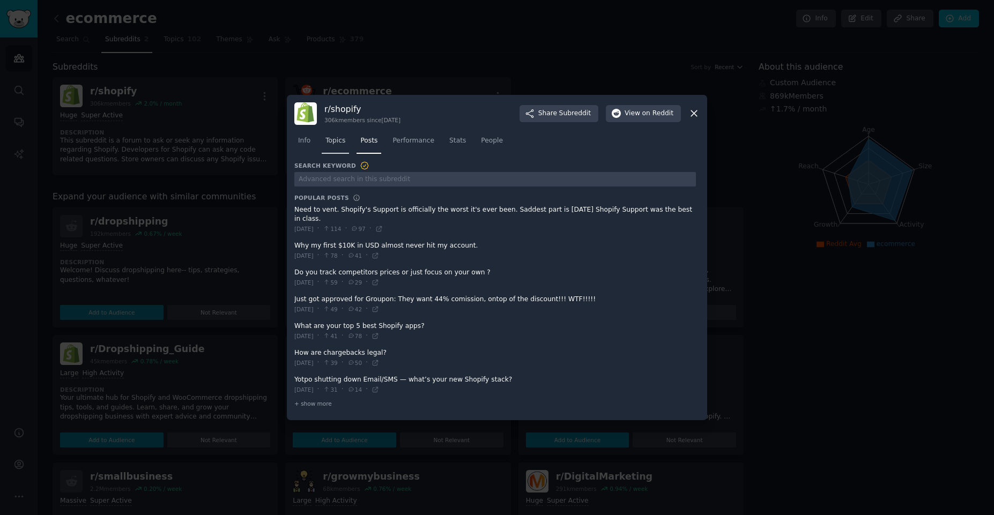
click at [334, 146] on link "Topics" at bounding box center [335, 143] width 27 height 22
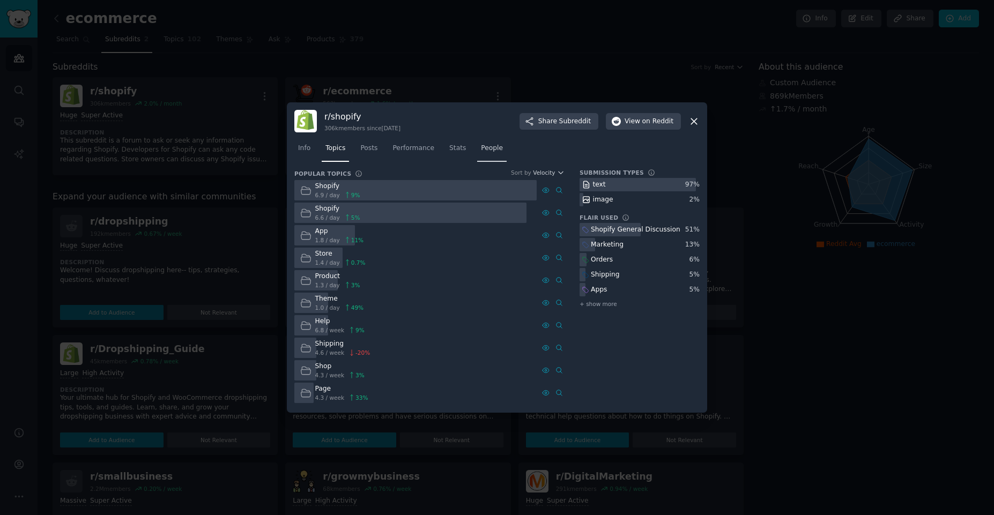
click at [489, 144] on span "People" at bounding box center [492, 149] width 22 height 10
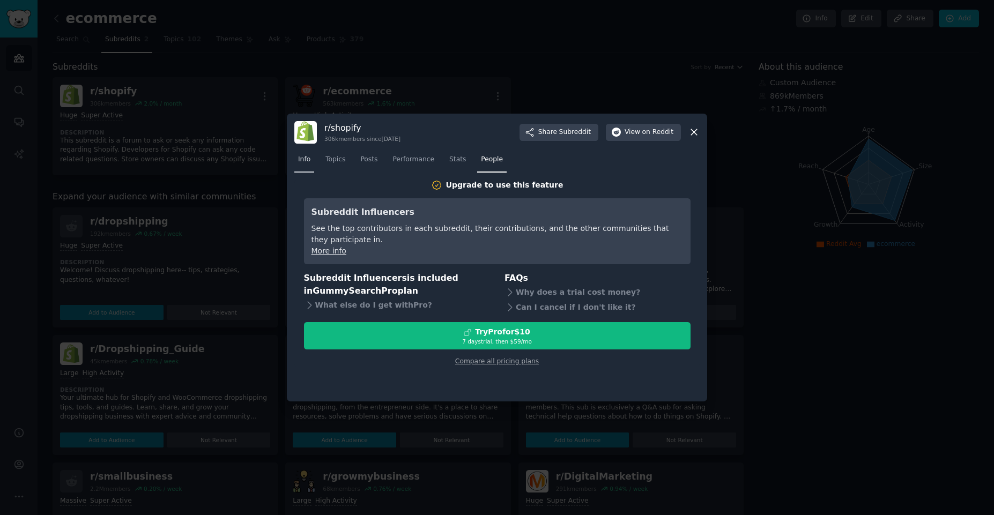
click at [302, 165] on link "Info" at bounding box center [304, 162] width 20 height 22
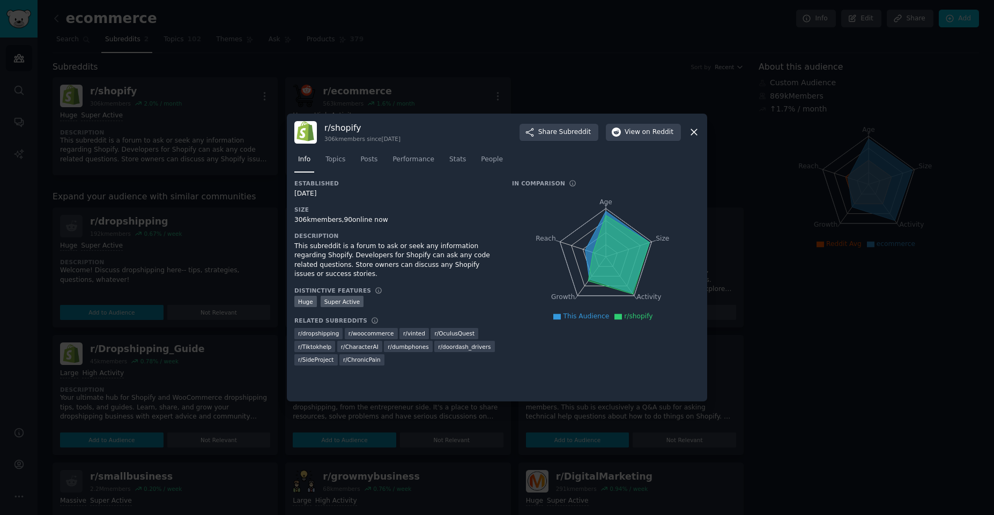
click at [695, 131] on icon at bounding box center [694, 132] width 11 height 11
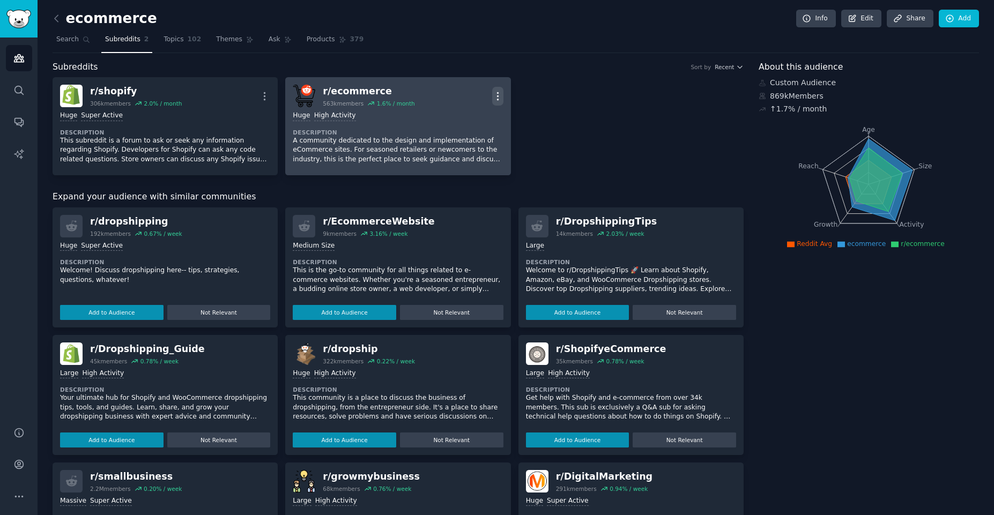
click at [497, 102] on button "More" at bounding box center [497, 96] width 11 height 19
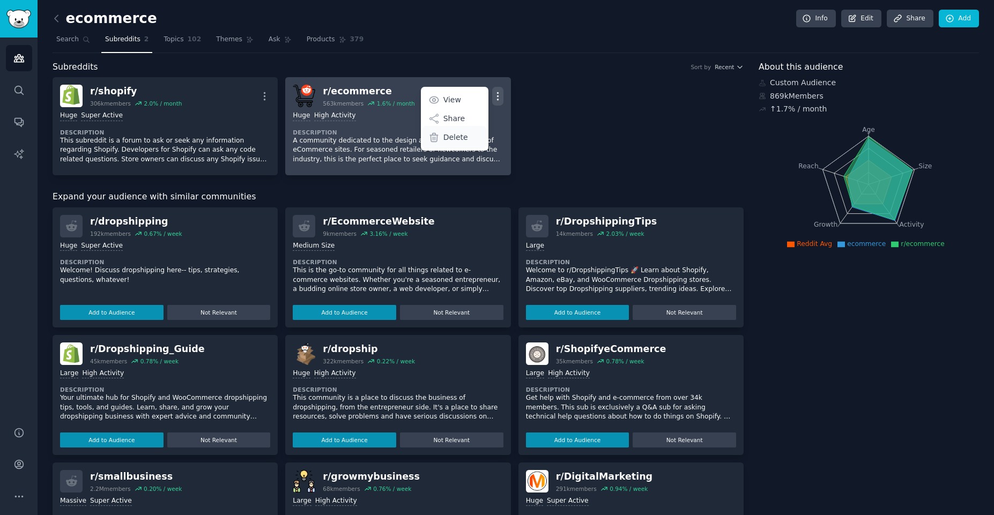
click at [447, 139] on p "Delete" at bounding box center [456, 137] width 25 height 11
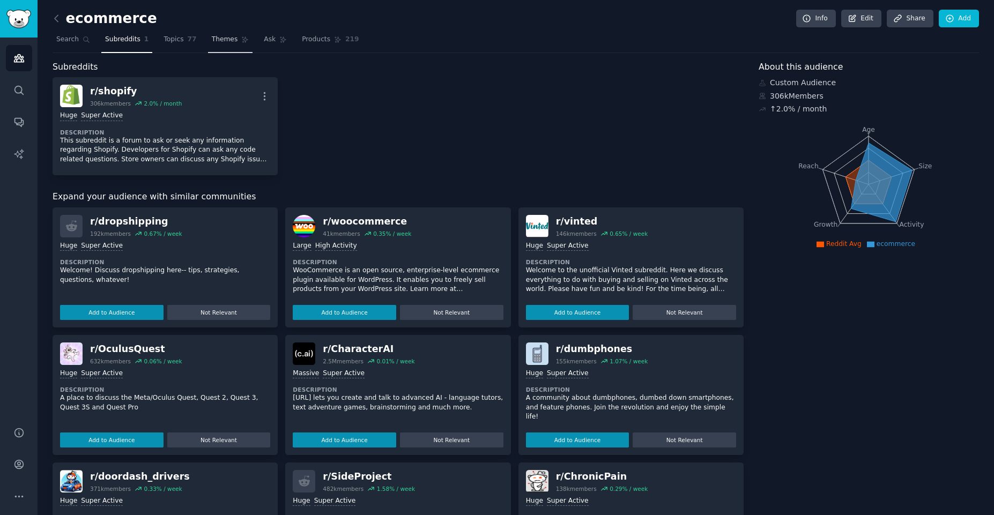
click at [222, 43] on span "Themes" at bounding box center [225, 40] width 26 height 10
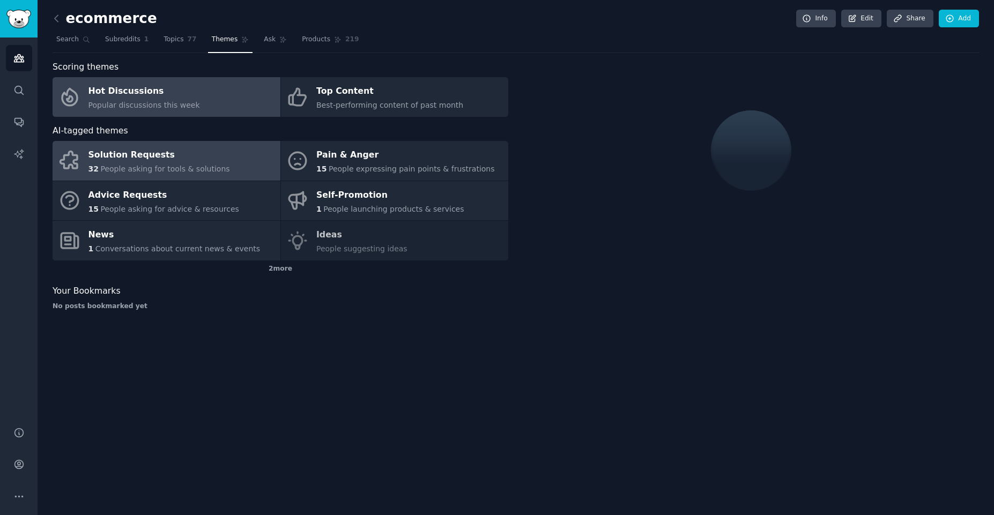
click at [173, 152] on div "Solution Requests" at bounding box center [159, 155] width 142 height 17
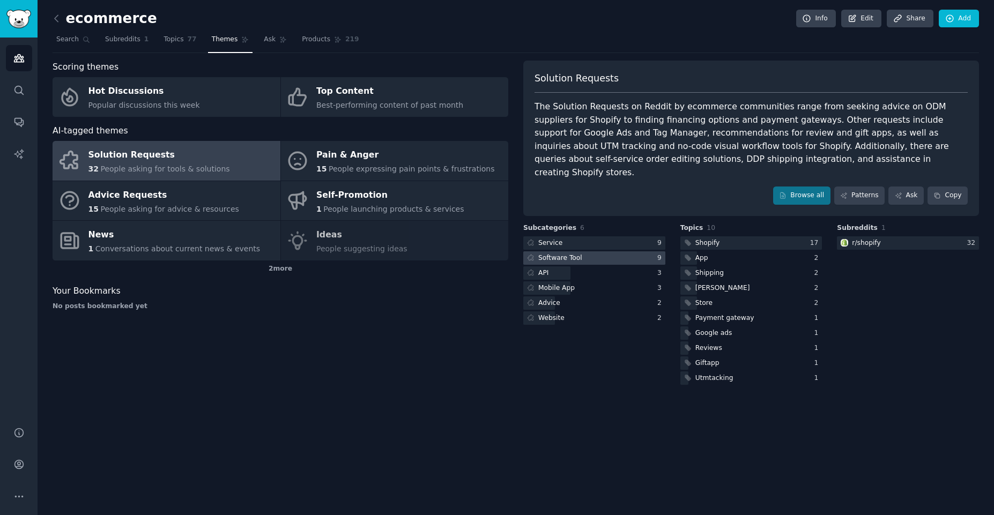
click at [618, 252] on div at bounding box center [594, 258] width 142 height 13
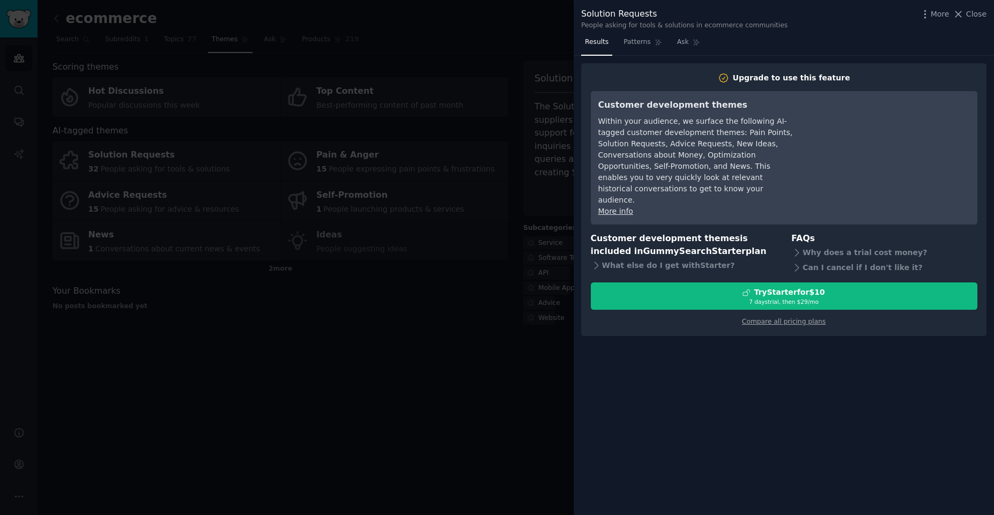
click at [479, 349] on div at bounding box center [497, 257] width 994 height 515
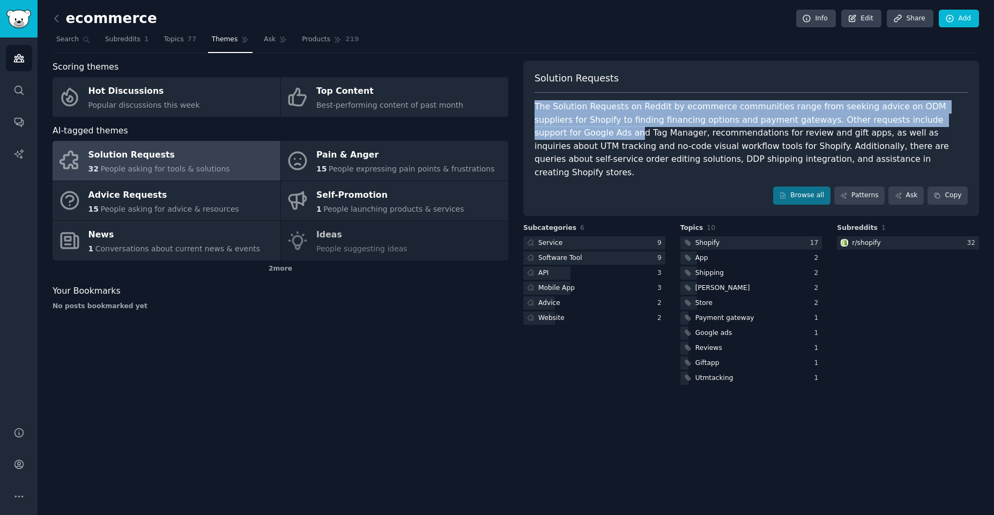
drag, startPoint x: 526, startPoint y: 108, endPoint x: 937, endPoint y: 114, distance: 411.4
click at [937, 114] on div "Solution Requests The Solution Requests on Reddit by ecommerce communities rang…" at bounding box center [751, 139] width 456 height 156
click at [631, 123] on div "The Solution Requests on Reddit by ecommerce communities range from seeking adv…" at bounding box center [751, 139] width 433 height 79
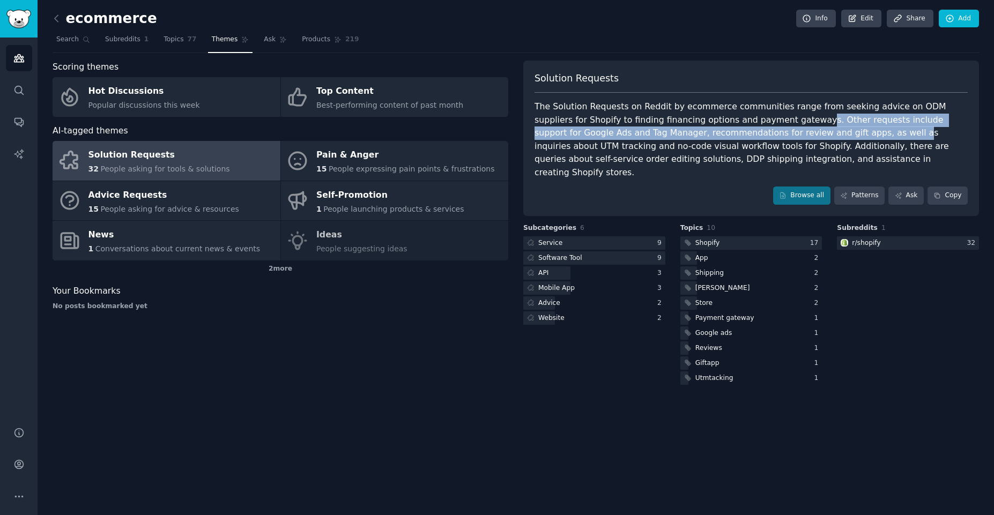
drag, startPoint x: 755, startPoint y: 119, endPoint x: 785, endPoint y: 138, distance: 35.7
click at [785, 138] on div "The Solution Requests on Reddit by ecommerce communities range from seeking adv…" at bounding box center [751, 139] width 433 height 79
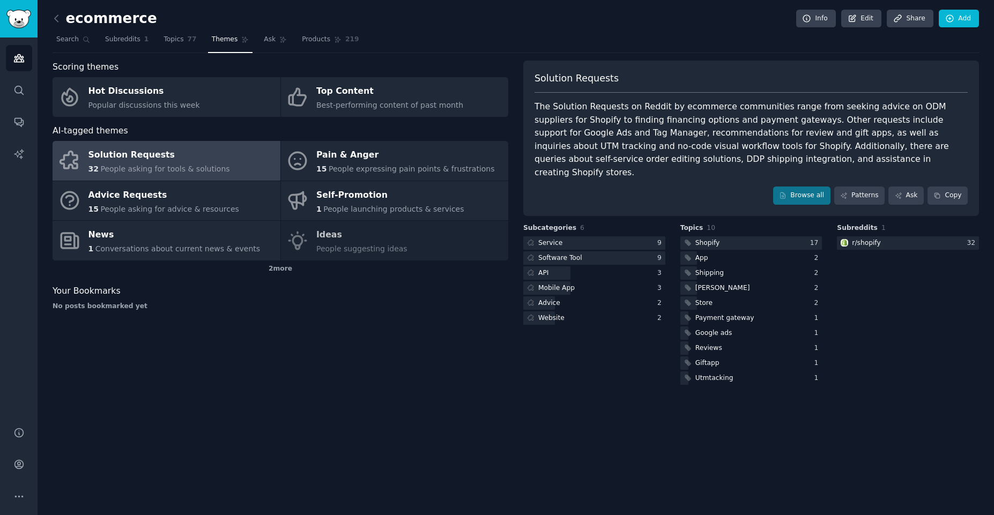
click at [787, 152] on div "The Solution Requests on Reddit by ecommerce communities range from seeking adv…" at bounding box center [751, 139] width 433 height 79
click at [99, 158] on div "Solution Requests" at bounding box center [159, 155] width 142 height 17
click at [121, 41] on span "Subreddits" at bounding box center [122, 40] width 35 height 10
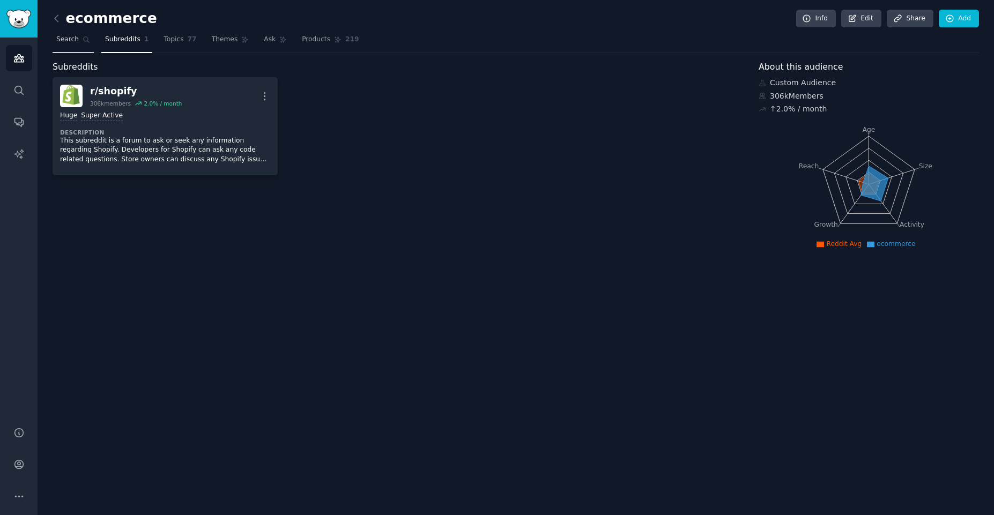
click at [83, 39] on icon at bounding box center [87, 40] width 8 height 8
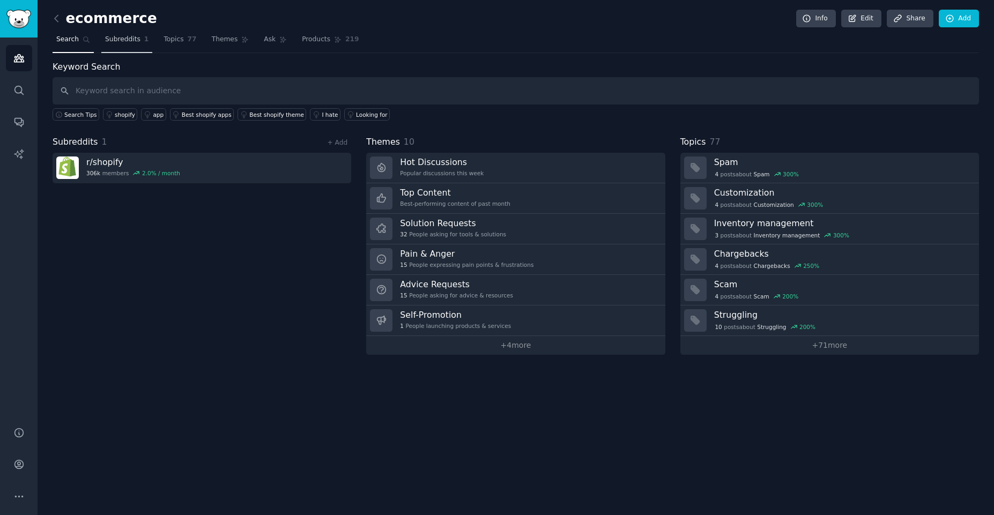
click at [129, 45] on link "Subreddits 1" at bounding box center [126, 42] width 51 height 22
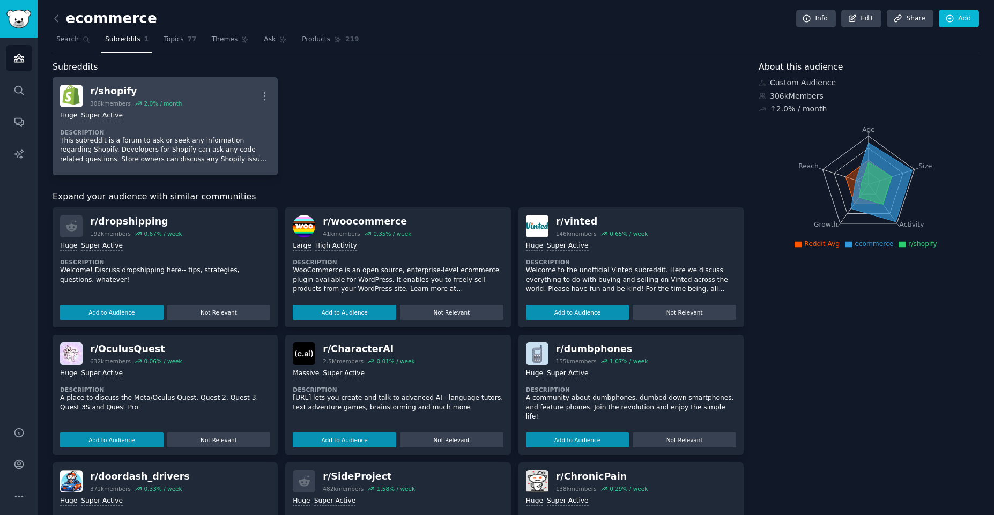
click at [180, 94] on div "r/ shopify 306k members 2.0 % / month More" at bounding box center [165, 96] width 210 height 23
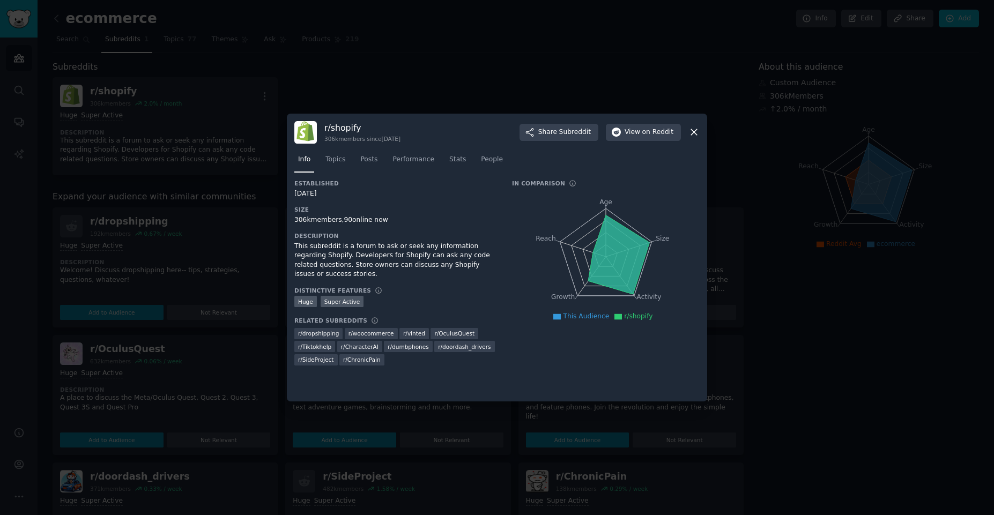
click at [695, 133] on icon at bounding box center [694, 133] width 6 height 6
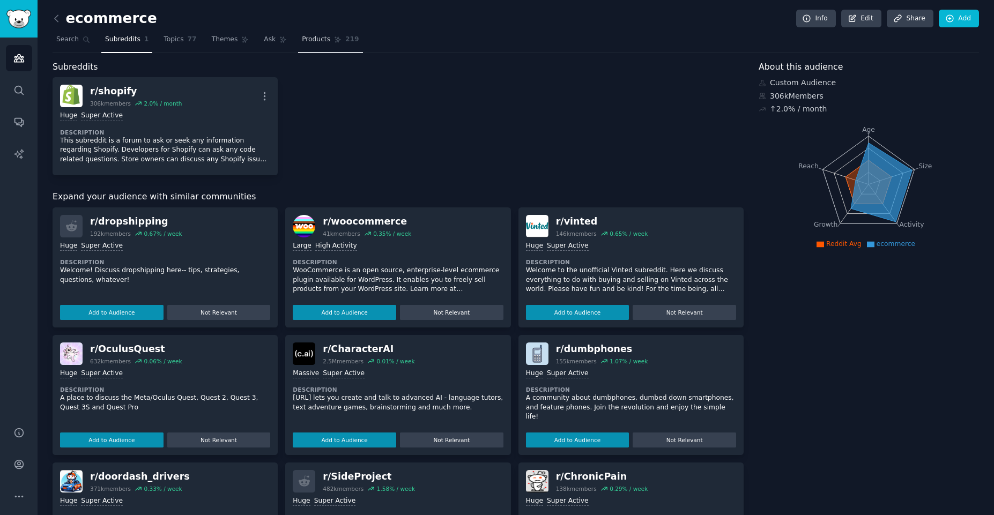
click at [302, 40] on span "Products" at bounding box center [316, 40] width 28 height 10
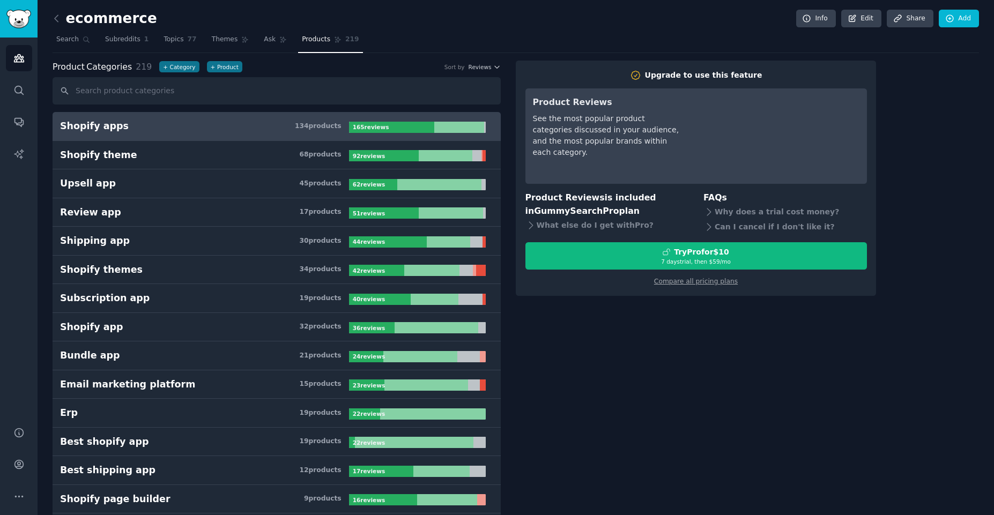
click at [121, 124] on h3 "Shopify apps 134 product s" at bounding box center [204, 126] width 289 height 13
click at [127, 126] on h3 "Shopify apps 134 product s" at bounding box center [204, 126] width 289 height 13
click at [158, 78] on input "text" at bounding box center [277, 90] width 448 height 27
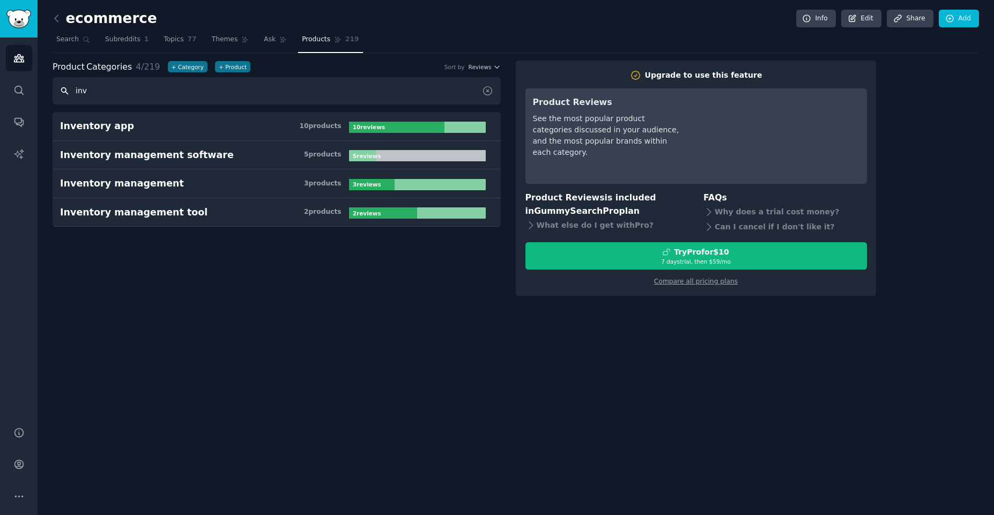
type input "inve"
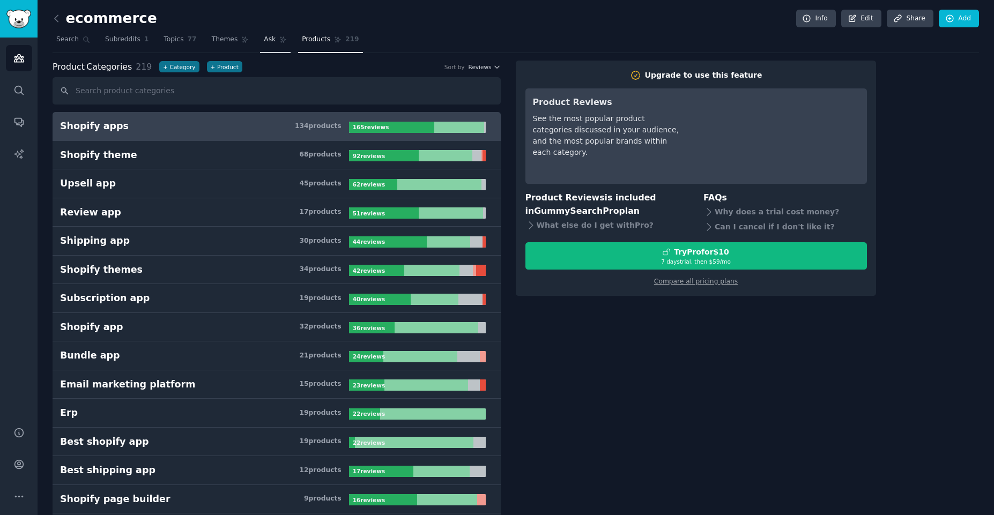
click at [271, 46] on link "Ask" at bounding box center [275, 42] width 31 height 22
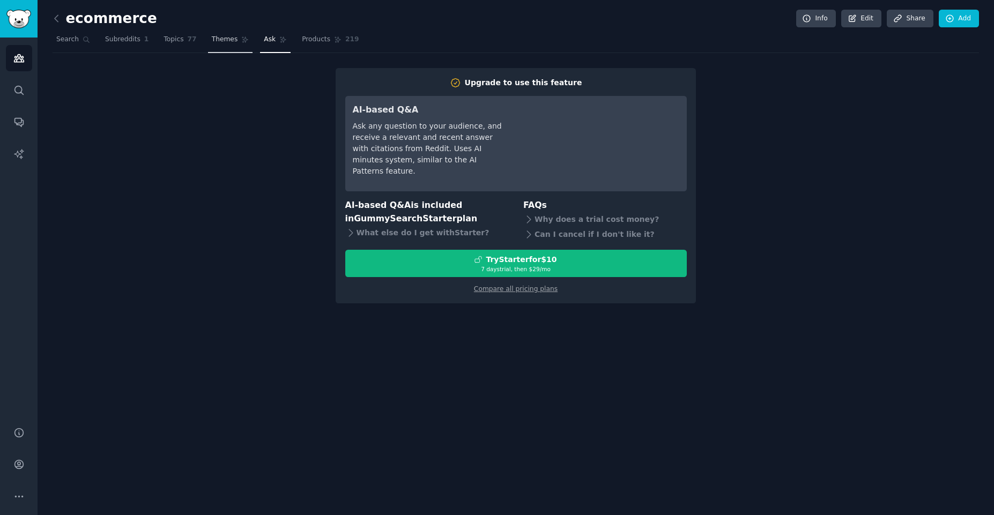
click at [226, 41] on span "Themes" at bounding box center [225, 40] width 26 height 10
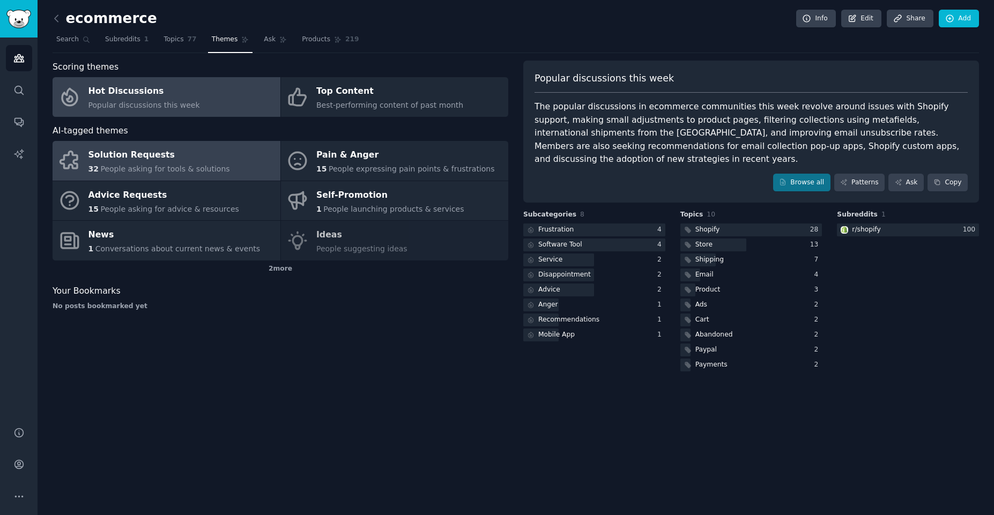
click at [136, 144] on link "Solution Requests 32 People asking for tools & solutions" at bounding box center [167, 161] width 228 height 40
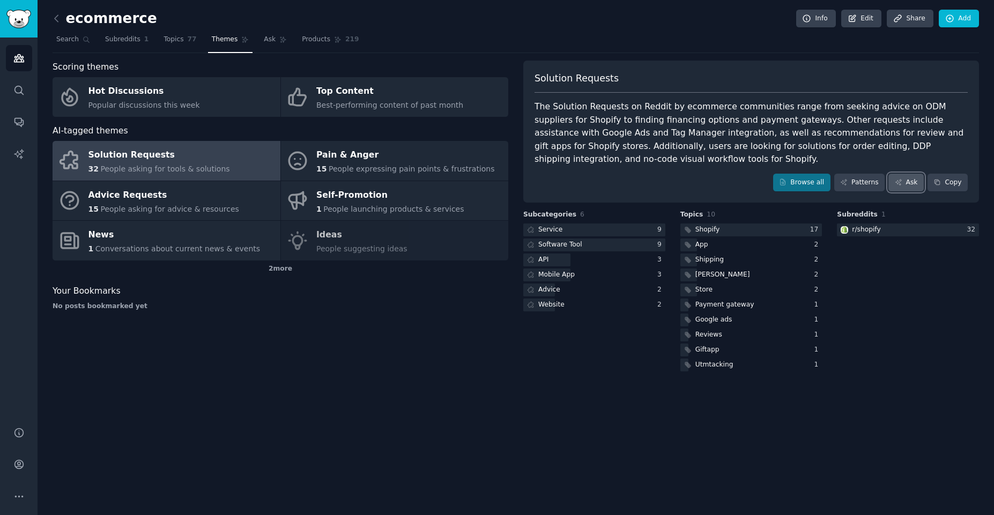
click at [914, 184] on link "Ask" at bounding box center [906, 183] width 35 height 18
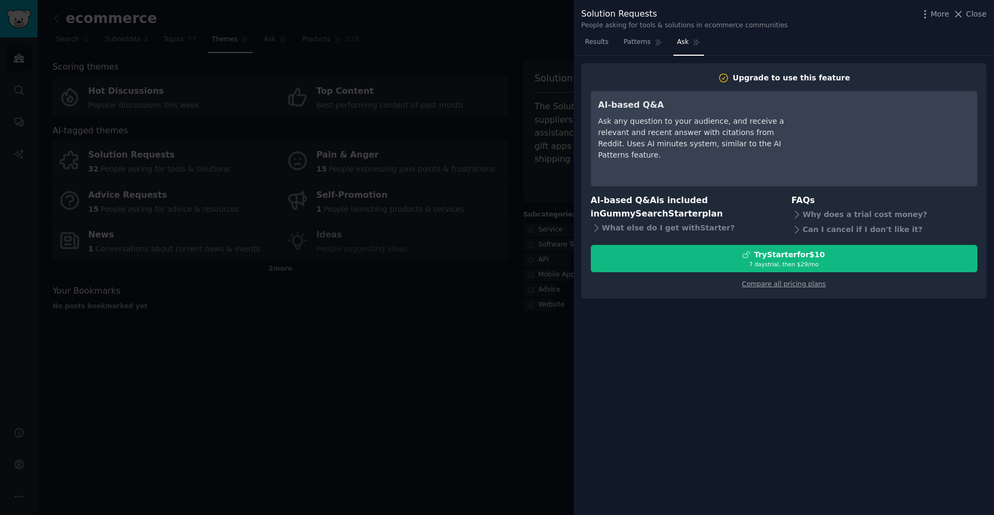
click at [482, 415] on div at bounding box center [497, 257] width 994 height 515
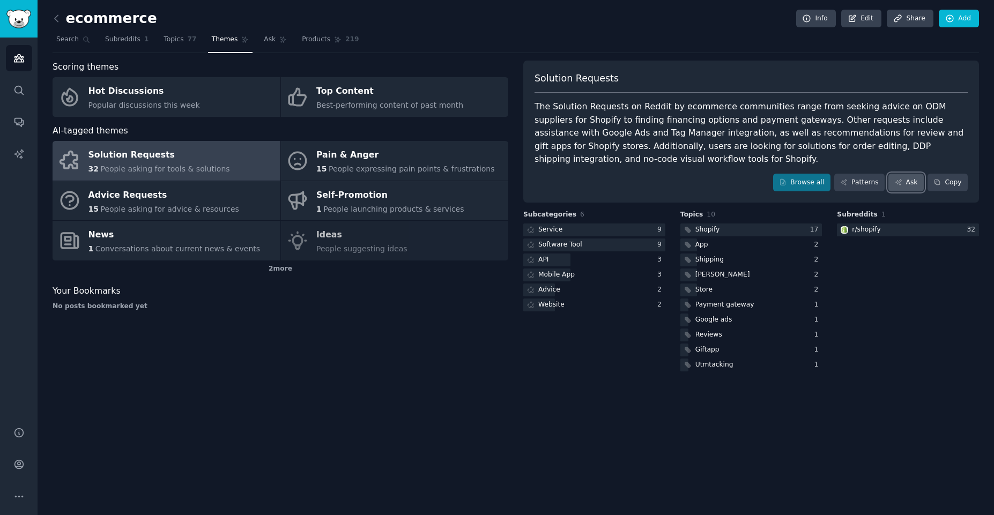
click at [919, 183] on link "Ask" at bounding box center [906, 183] width 35 height 18
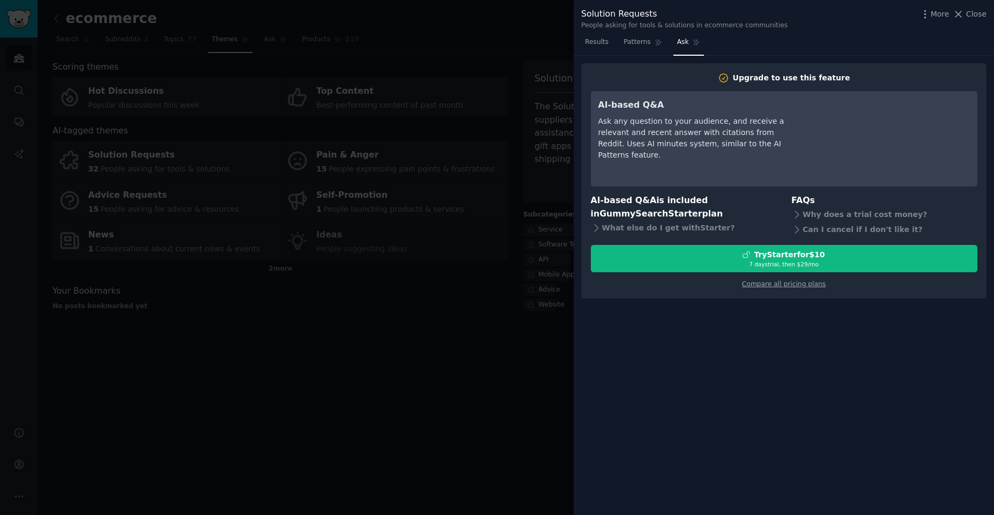
click at [504, 314] on div at bounding box center [497, 257] width 994 height 515
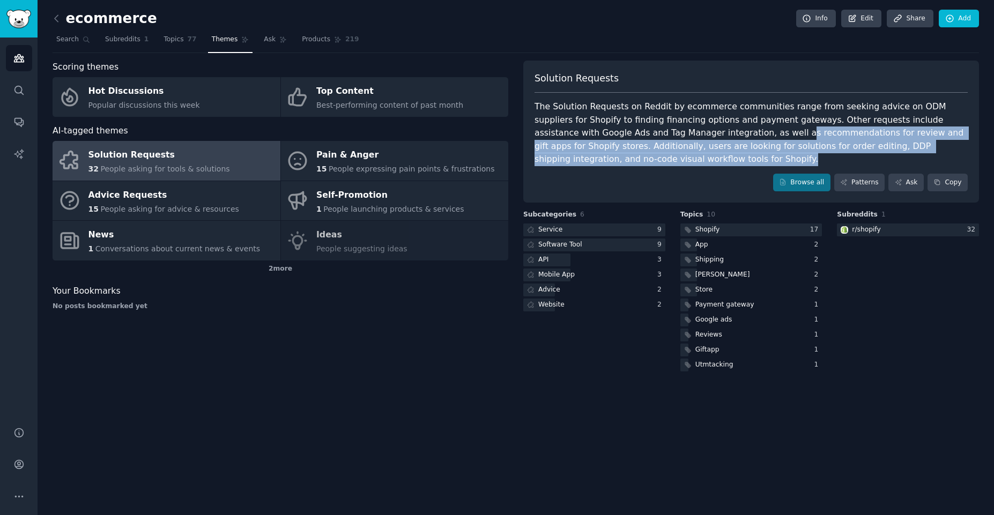
drag, startPoint x: 678, startPoint y: 135, endPoint x: 663, endPoint y: 179, distance: 46.1
click at [663, 179] on div "Solution Requests The Solution Requests on Reddit by ecommerce communities rang…" at bounding box center [751, 132] width 456 height 143
click at [638, 179] on div "Browse all Patterns Ask Copy" at bounding box center [751, 183] width 433 height 18
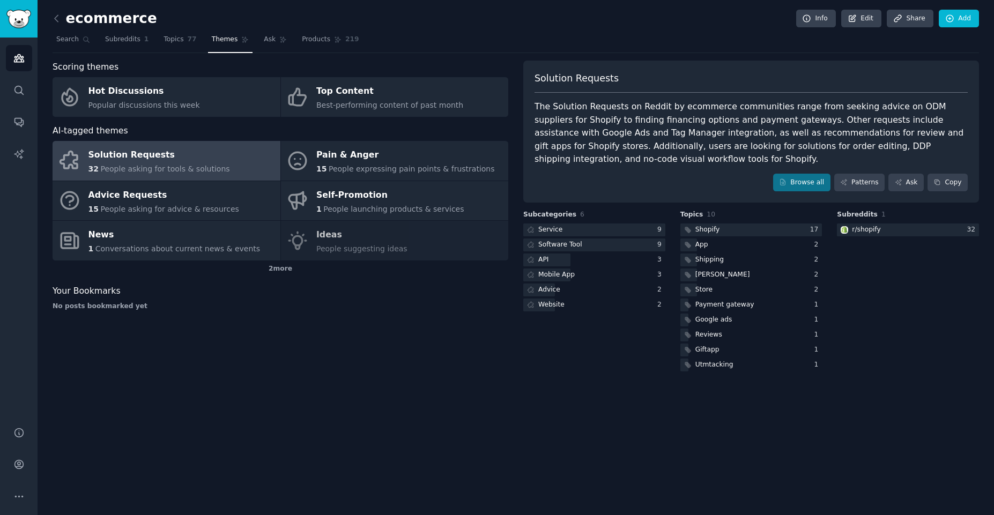
click at [584, 121] on div "The Solution Requests on Reddit by ecommerce communities range from seeking adv…" at bounding box center [751, 133] width 433 height 66
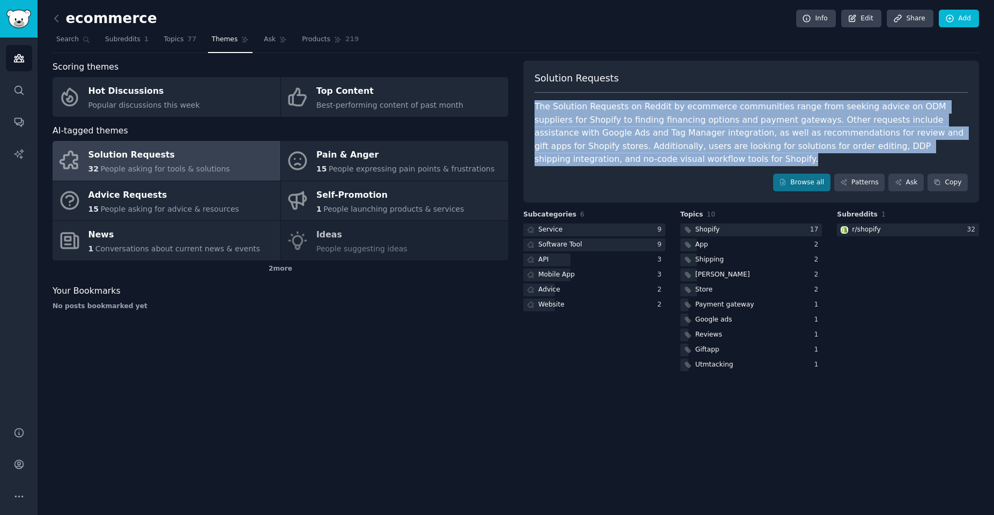
drag, startPoint x: 536, startPoint y: 106, endPoint x: 581, endPoint y: 175, distance: 83.0
click at [581, 171] on div "Solution Requests The Solution Requests on Reddit by ecommerce communities rang…" at bounding box center [751, 132] width 456 height 143
click at [581, 175] on div "Browse all Patterns Ask Copy" at bounding box center [751, 183] width 433 height 18
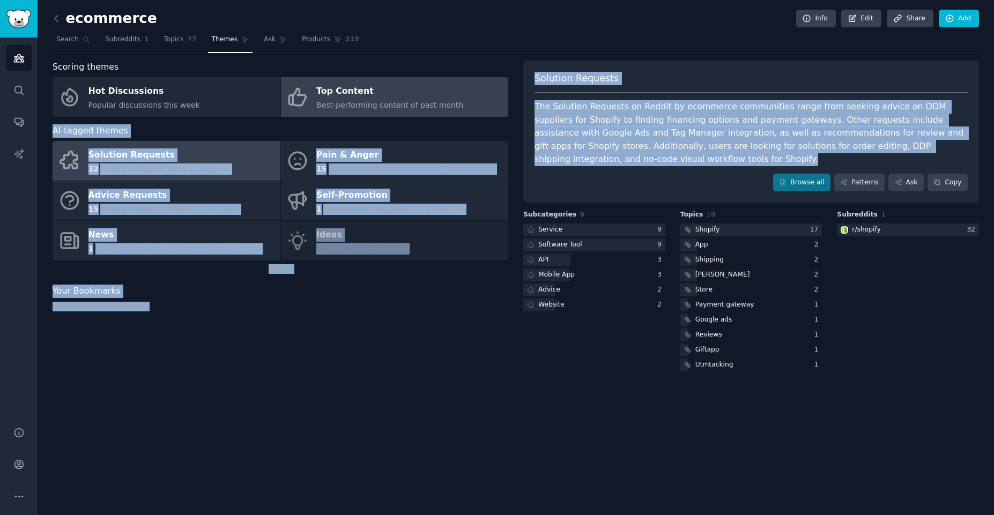
drag, startPoint x: 737, startPoint y: 153, endPoint x: 455, endPoint y: 99, distance: 286.8
click at [459, 106] on div "Scoring themes Hot Discussions Popular discussions this week Top Content Best-p…" at bounding box center [516, 217] width 927 height 313
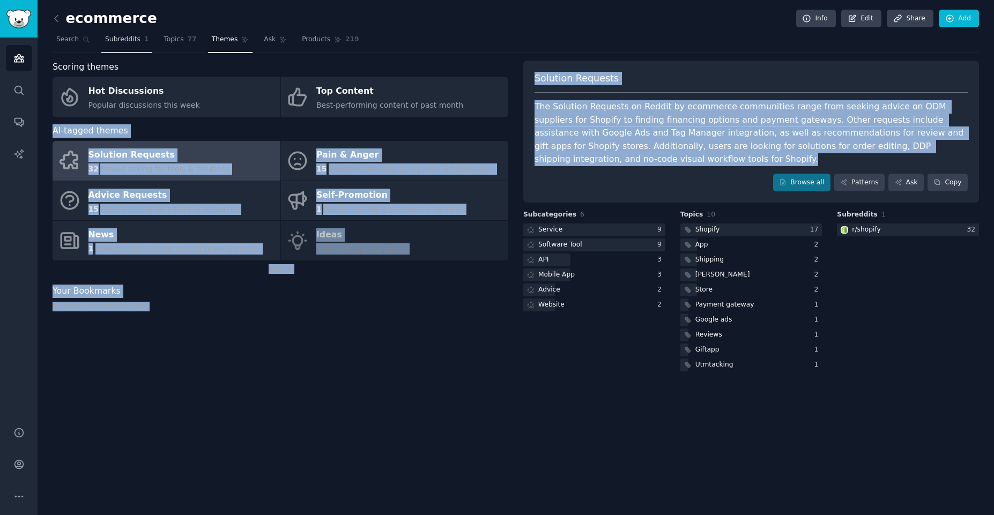
click at [109, 45] on link "Subreddits 1" at bounding box center [126, 42] width 51 height 22
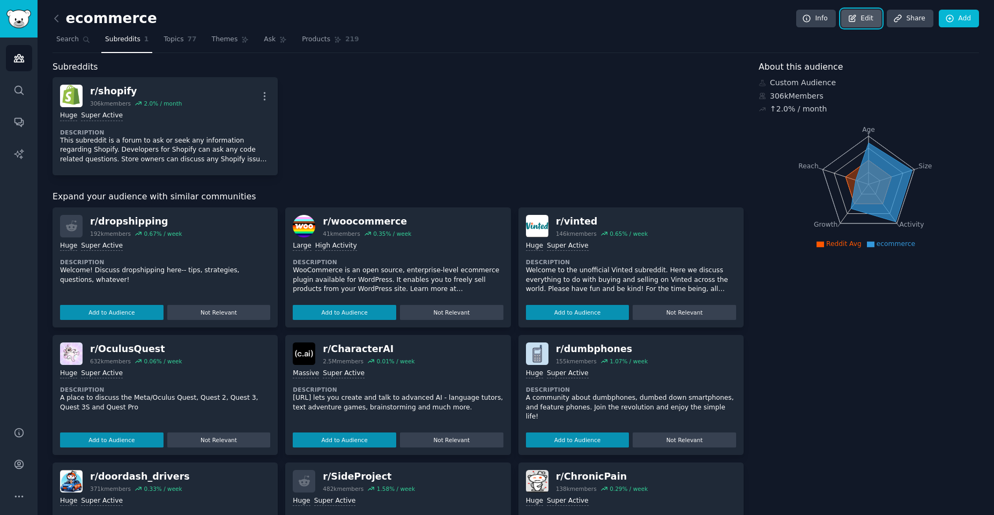
click at [860, 23] on link "Edit" at bounding box center [861, 19] width 40 height 18
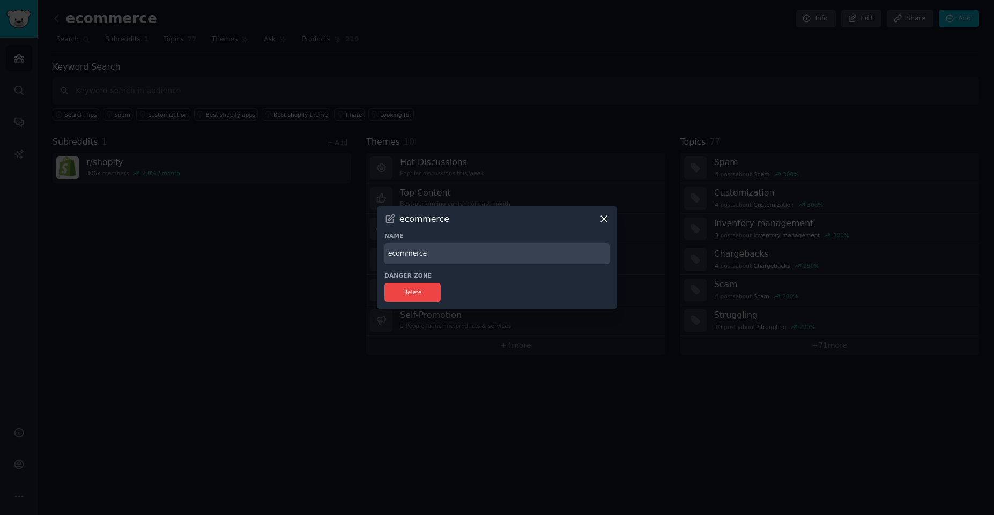
click at [448, 244] on input "ecommerce" at bounding box center [497, 253] width 225 height 21
click at [603, 211] on div "ecommerce Name ecommerce Danger Zone Delete" at bounding box center [497, 258] width 240 height 104
click at [601, 215] on icon at bounding box center [604, 218] width 11 height 11
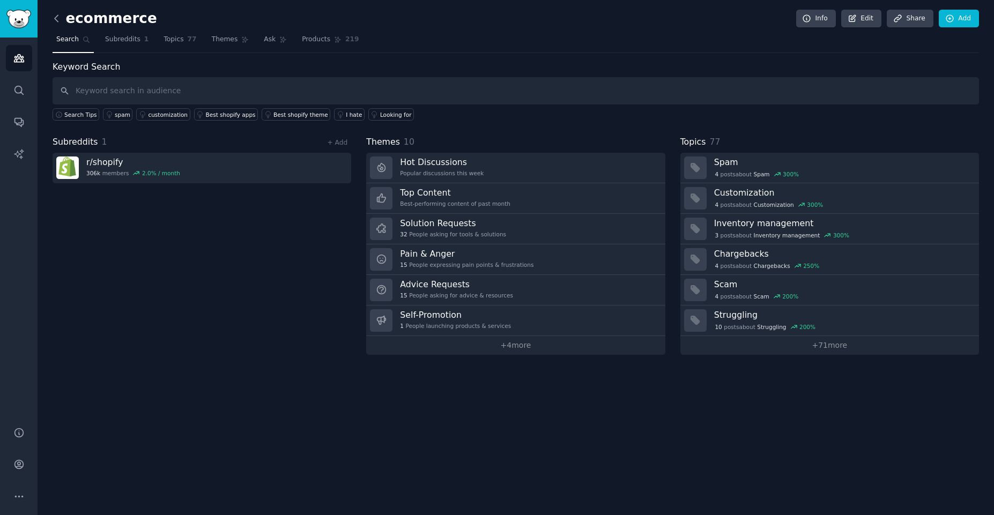
click at [61, 23] on icon at bounding box center [56, 18] width 11 height 11
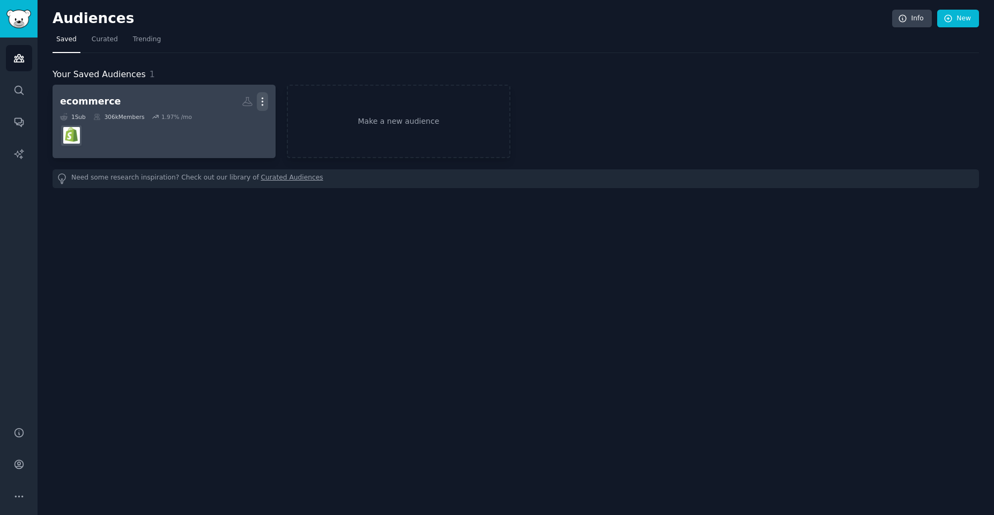
click at [264, 106] on icon "button" at bounding box center [262, 101] width 11 height 11
click at [238, 127] on p "Delete" at bounding box center [233, 124] width 25 height 11
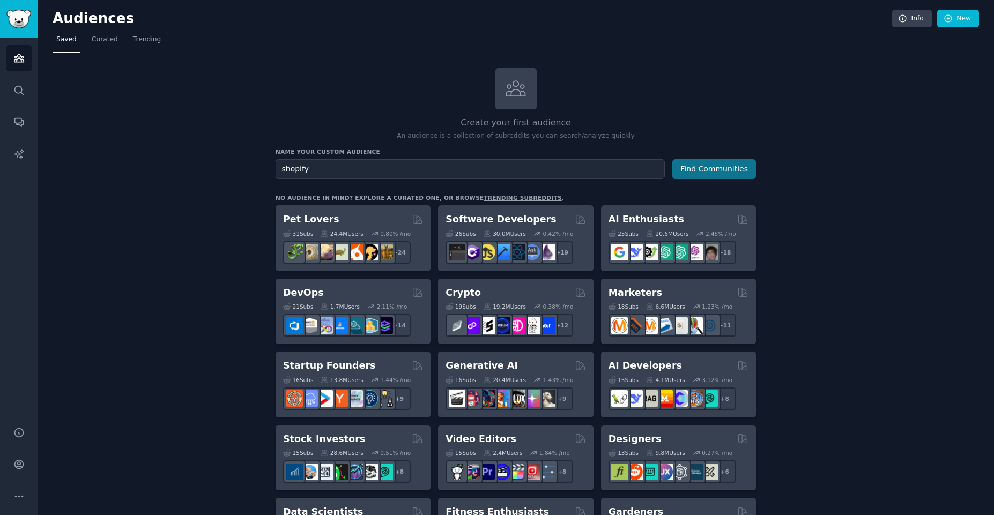
type input "shopify"
click at [692, 173] on button "Find Communities" at bounding box center [715, 169] width 84 height 20
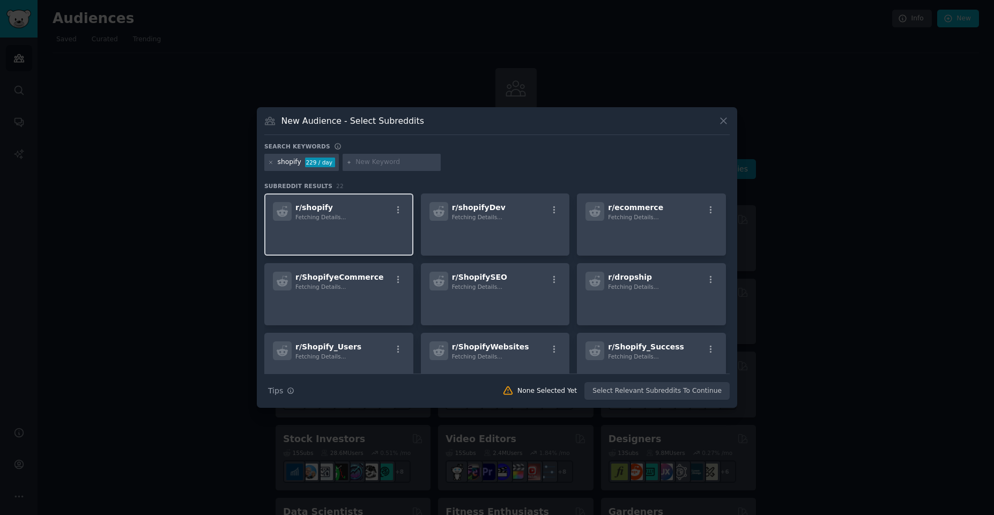
click at [333, 241] on p at bounding box center [339, 236] width 132 height 23
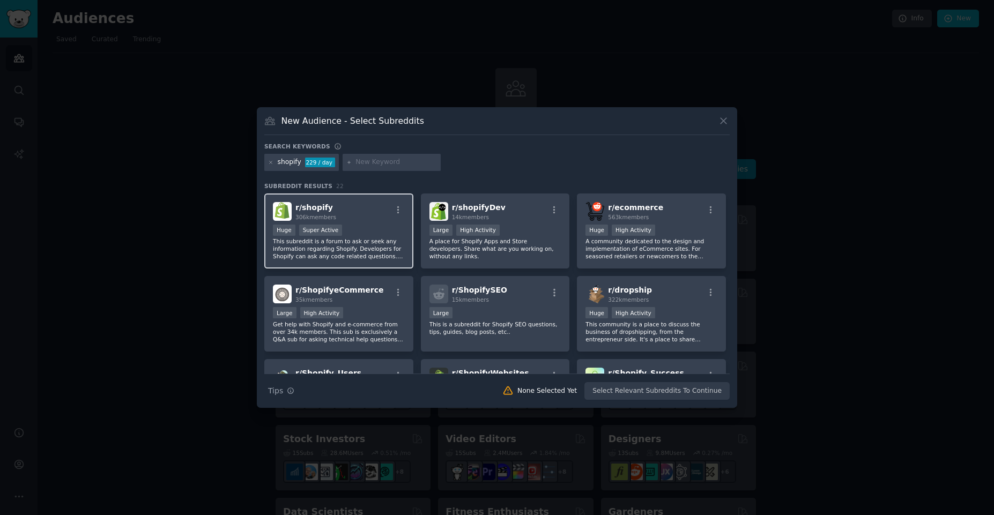
click at [373, 167] on input "text" at bounding box center [397, 163] width 82 height 10
type input "n"
type input "magento"
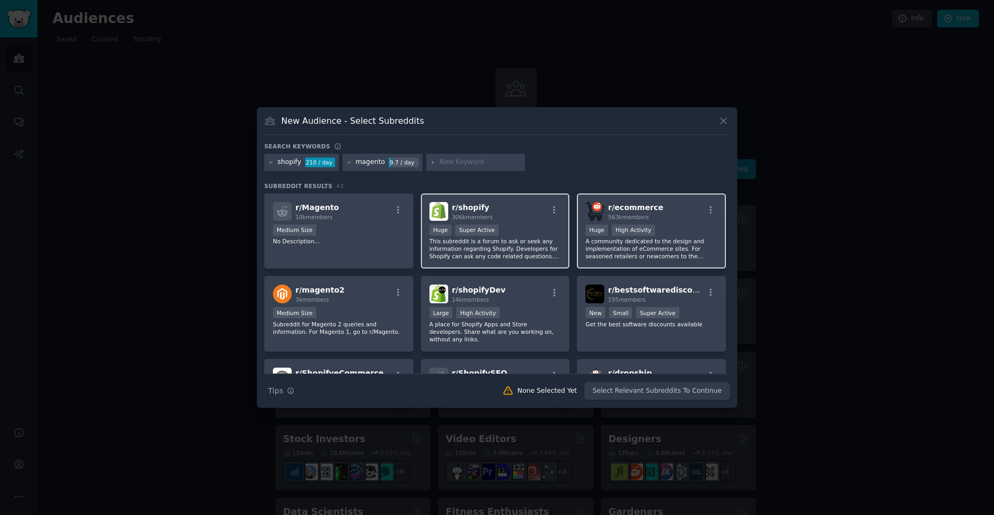
click at [666, 219] on div "r/ ecommerce 563k members" at bounding box center [652, 211] width 132 height 19
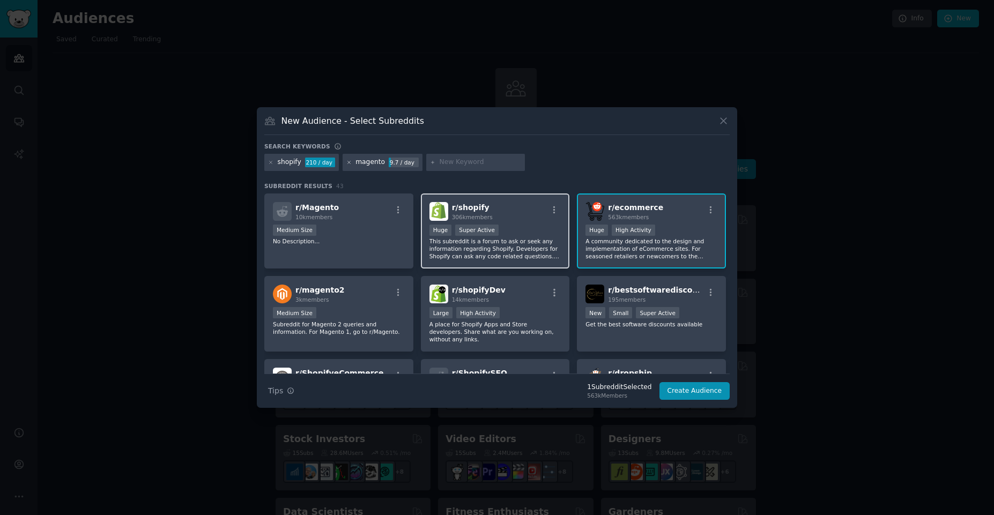
click at [349, 161] on icon at bounding box center [349, 163] width 6 height 6
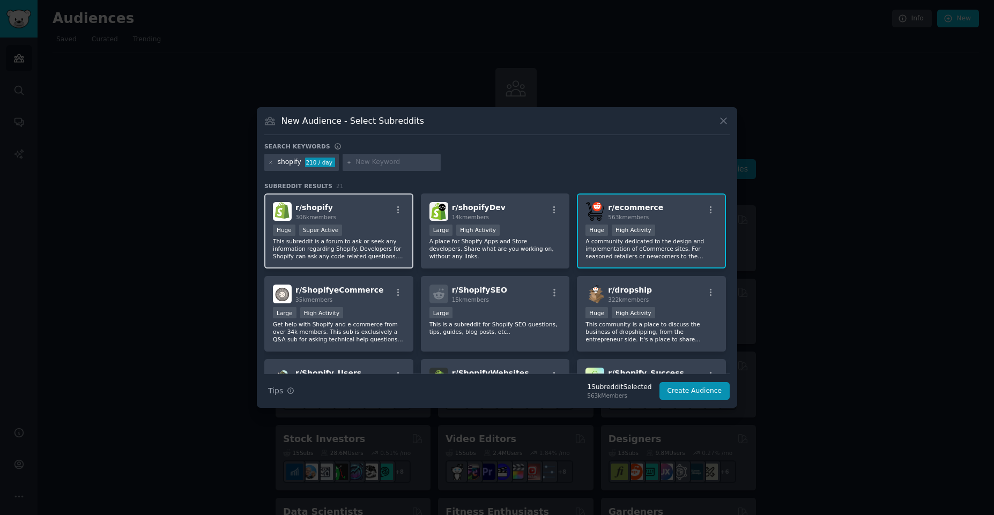
click at [360, 167] on input "text" at bounding box center [397, 163] width 82 height 10
paste input "InventoryManagement"
type input "InventoryManagement"
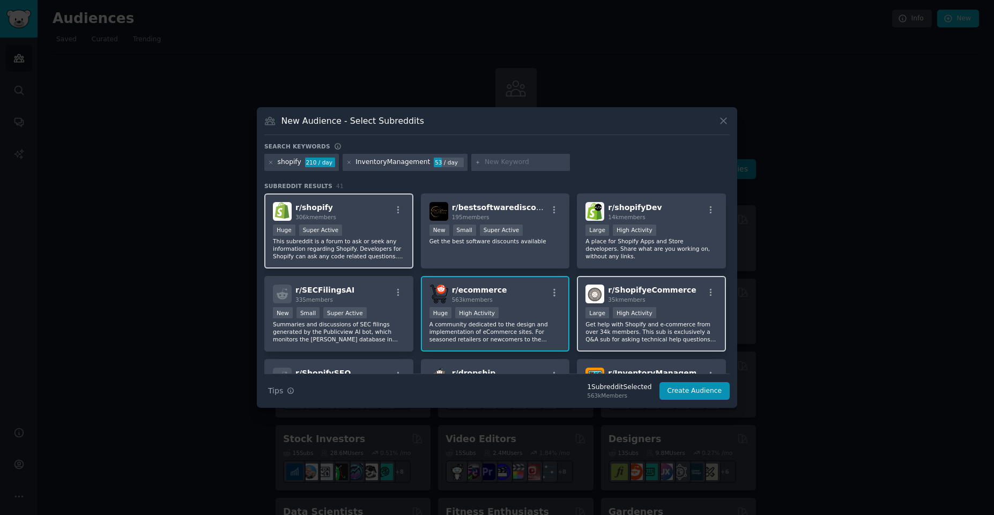
scroll to position [64, 0]
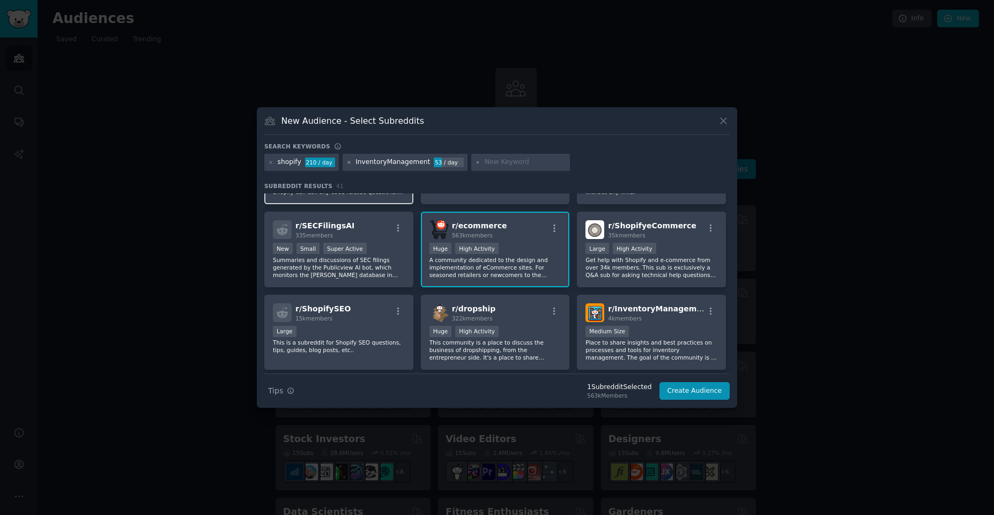
click at [348, 164] on icon at bounding box center [349, 163] width 6 height 6
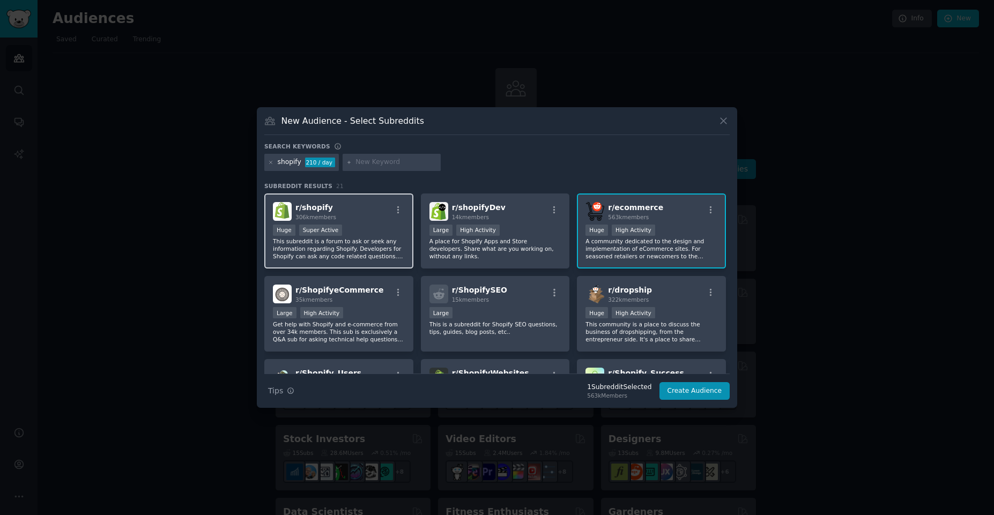
click at [409, 164] on input "text" at bounding box center [397, 163] width 82 height 10
paste input "AmazonFBA"
type input "AmazonFBA"
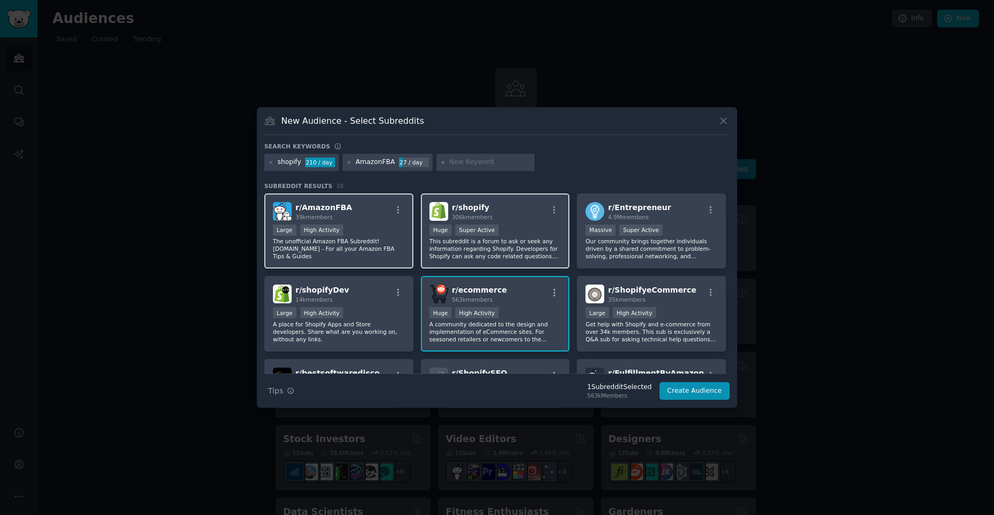
click at [359, 220] on div "r/ AmazonFBA 39k members" at bounding box center [339, 211] width 132 height 19
click at [515, 305] on div "r/ ecommerce 563k members >= 80th percentile for submissions / day Huge High Ac…" at bounding box center [495, 314] width 149 height 76
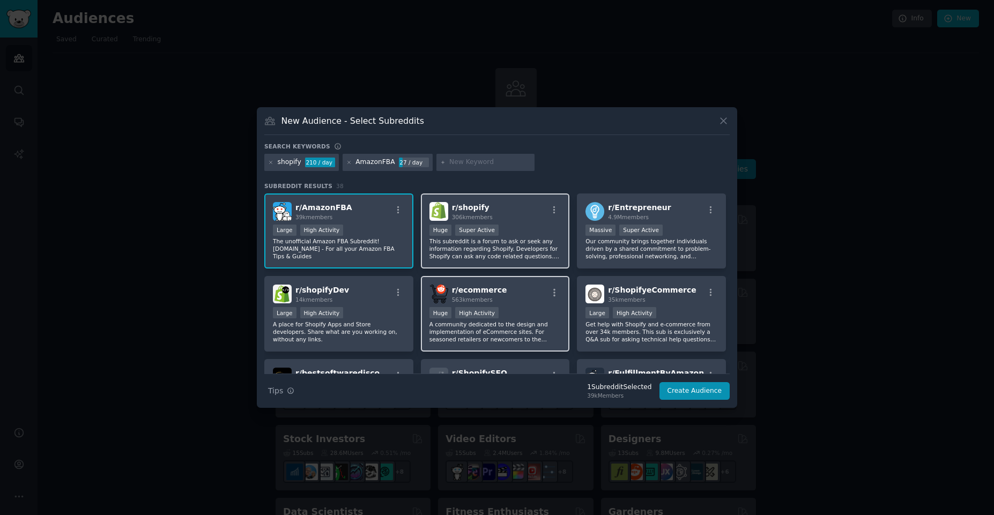
click at [502, 313] on div ">= 80th percentile for submissions / day Huge High Activity" at bounding box center [496, 313] width 132 height 13
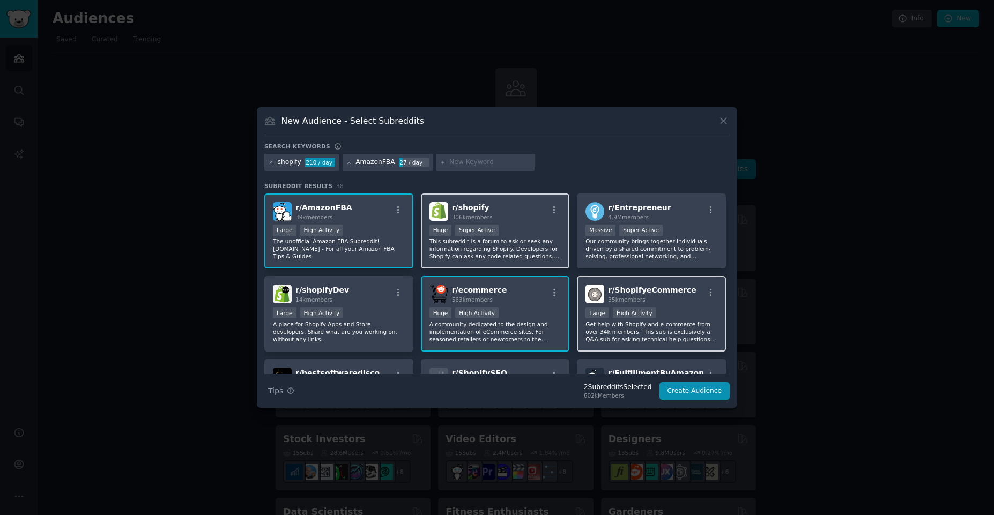
click at [664, 297] on div "35k members" at bounding box center [652, 300] width 88 height 8
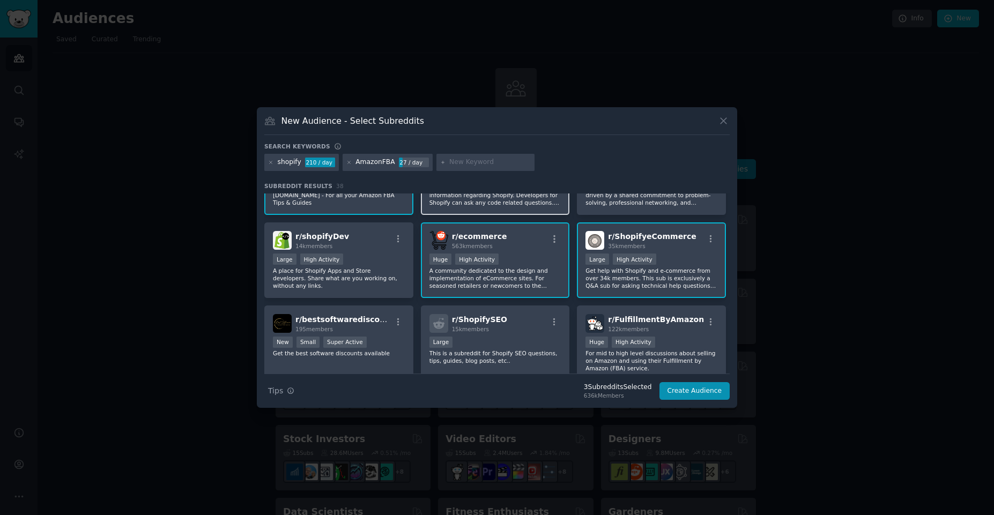
scroll to position [129, 0]
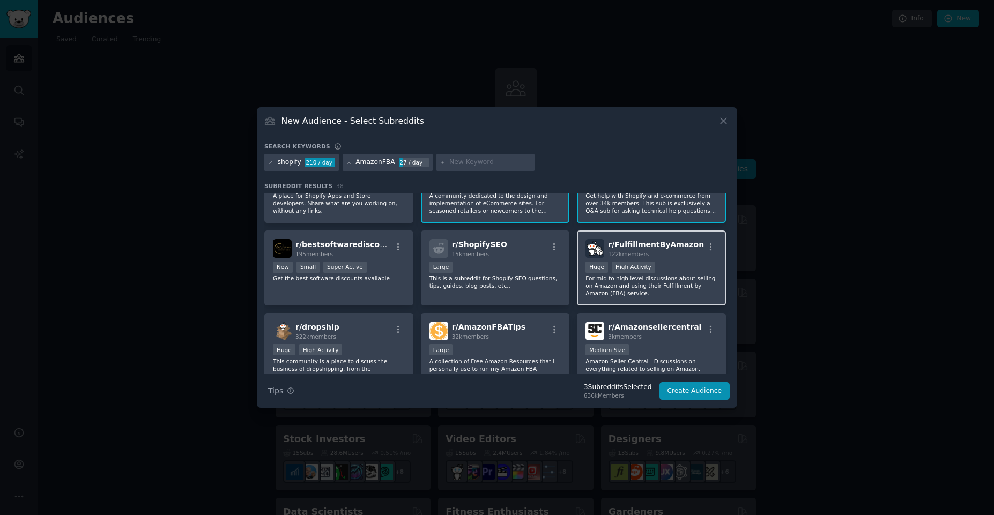
click at [684, 245] on span "r/ FulfillmentByAmazon" at bounding box center [656, 244] width 96 height 9
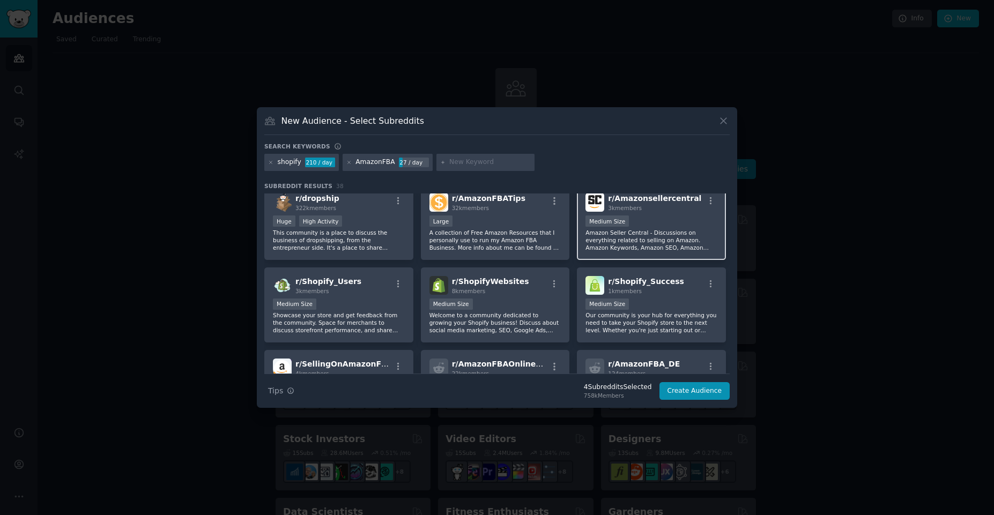
click at [659, 227] on div "Medium Size" at bounding box center [652, 222] width 132 height 13
click at [488, 301] on div "Medium Size" at bounding box center [496, 305] width 132 height 13
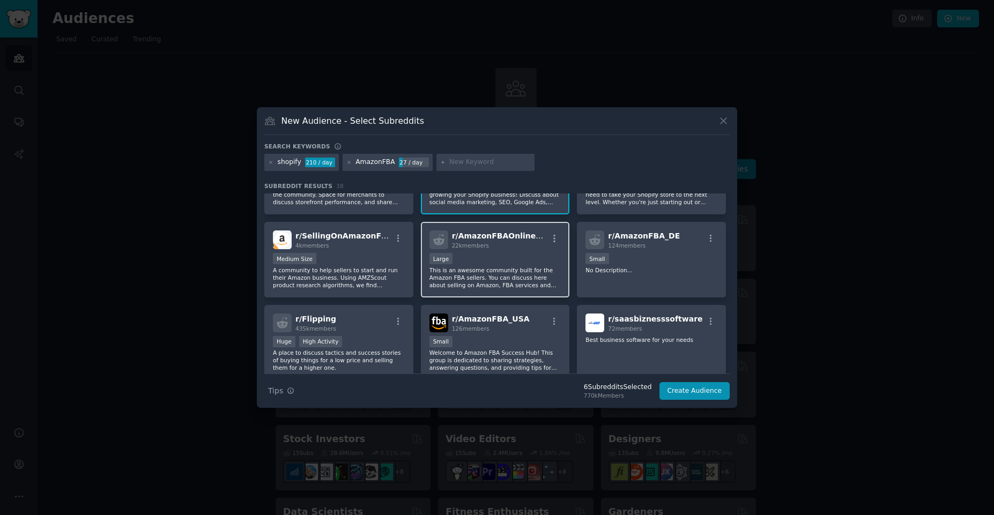
scroll to position [386, 0]
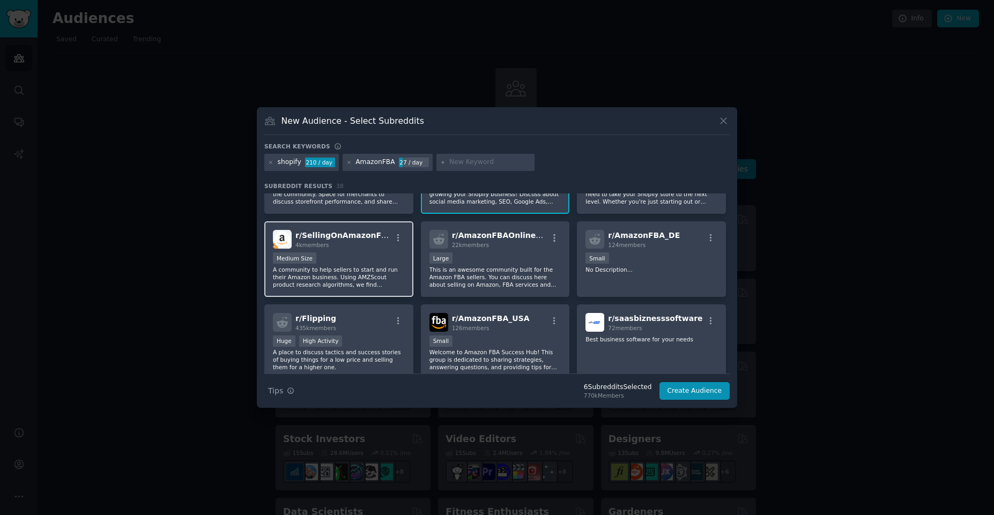
click at [363, 263] on div "Medium Size" at bounding box center [339, 259] width 132 height 13
click at [705, 391] on button "Create Audience" at bounding box center [695, 391] width 71 height 18
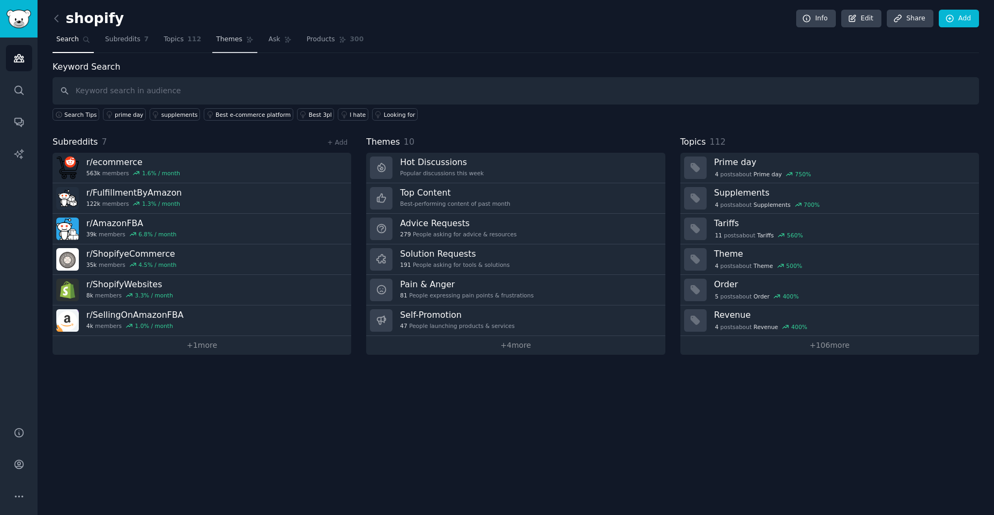
click at [227, 36] on span "Themes" at bounding box center [229, 40] width 26 height 10
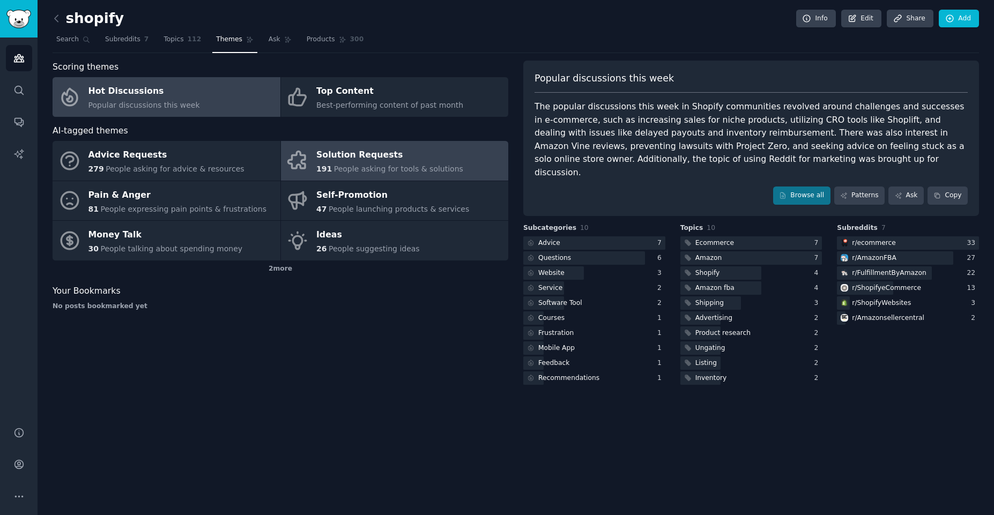
click at [353, 147] on div "Solution Requests" at bounding box center [389, 155] width 147 height 17
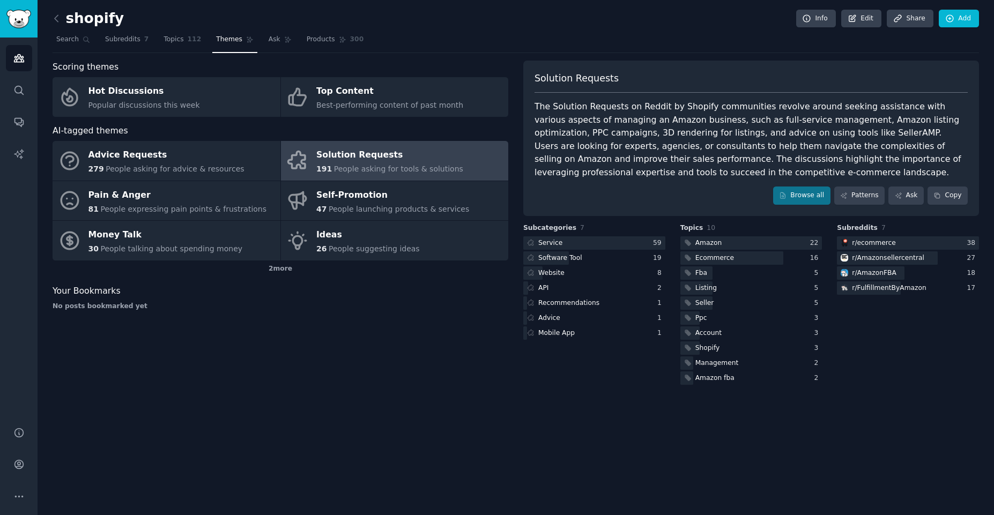
click at [646, 178] on div "The Solution Requests on Reddit by Shopify communities revolve around seeking a…" at bounding box center [751, 139] width 433 height 79
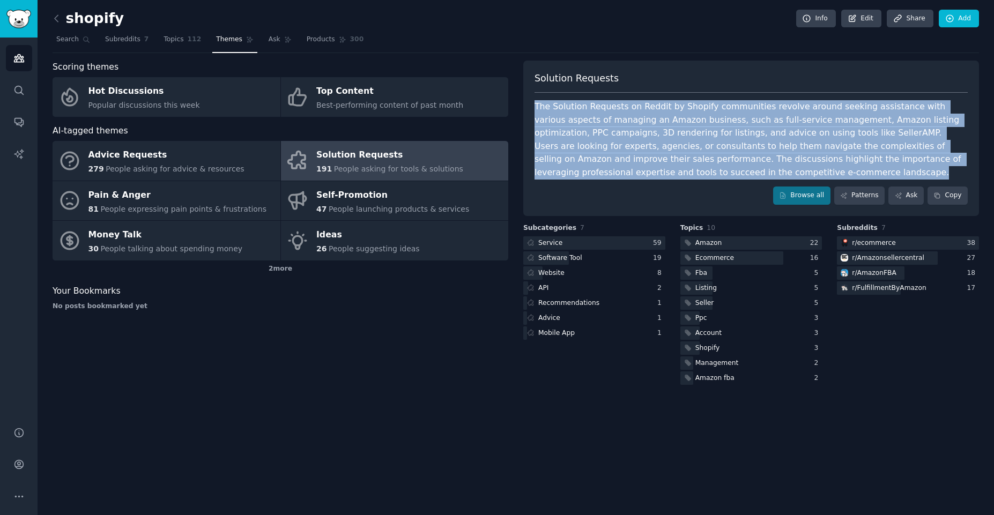
click at [646, 178] on div "The Solution Requests on Reddit by Shopify communities revolve around seeking a…" at bounding box center [751, 139] width 433 height 79
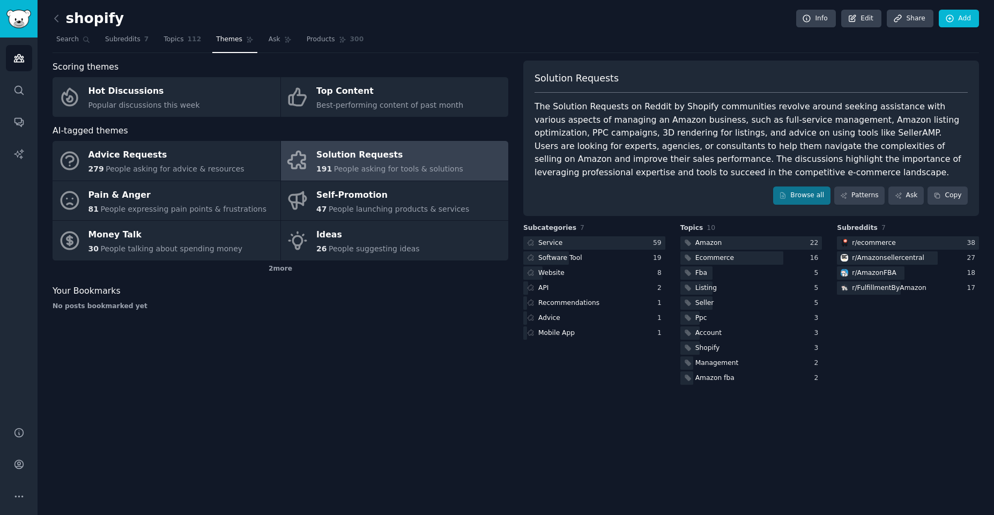
click at [563, 427] on div "shopify Info Edit Share Add Search Subreddits 7 Topics 112 Themes Ask Products …" at bounding box center [516, 257] width 957 height 515
